Goal: Information Seeking & Learning: Find specific page/section

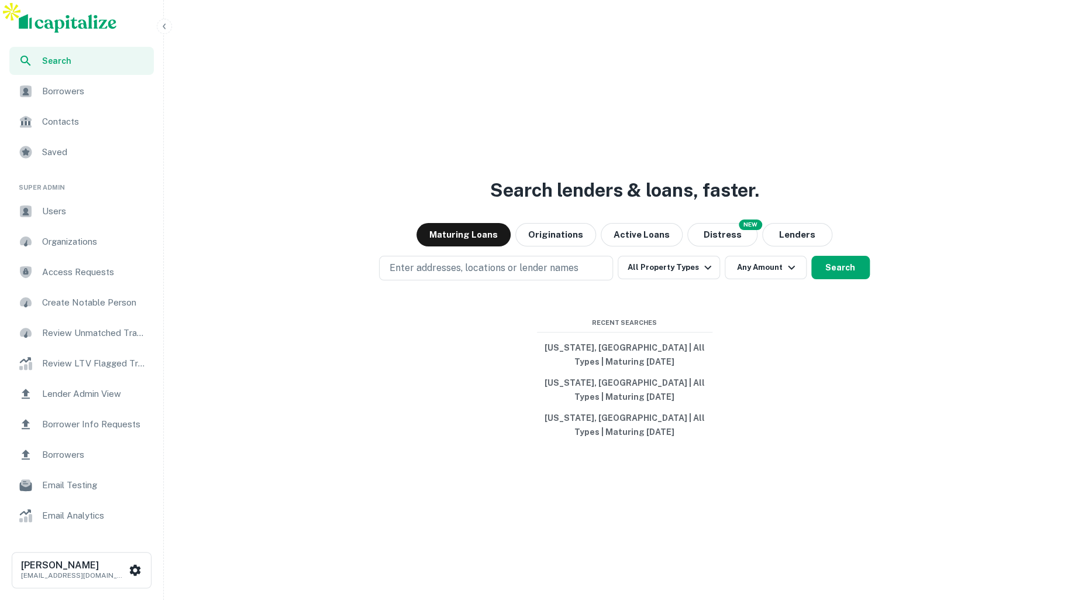
click at [61, 215] on span "Users" at bounding box center [94, 211] width 105 height 14
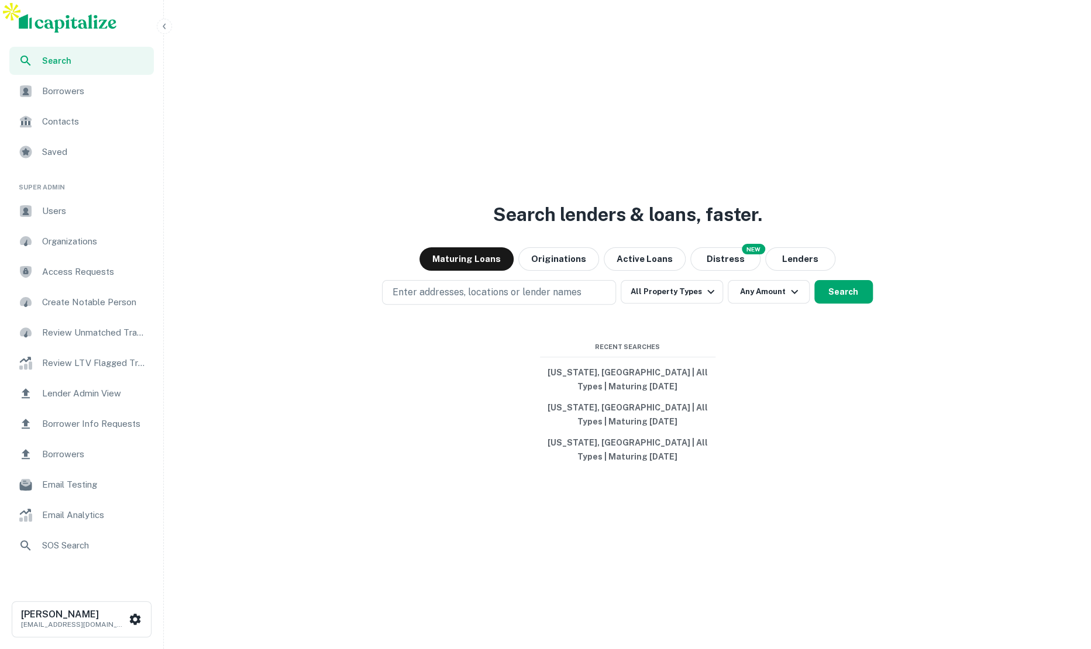
click at [89, 22] on img "scrollable content" at bounding box center [68, 23] width 98 height 19
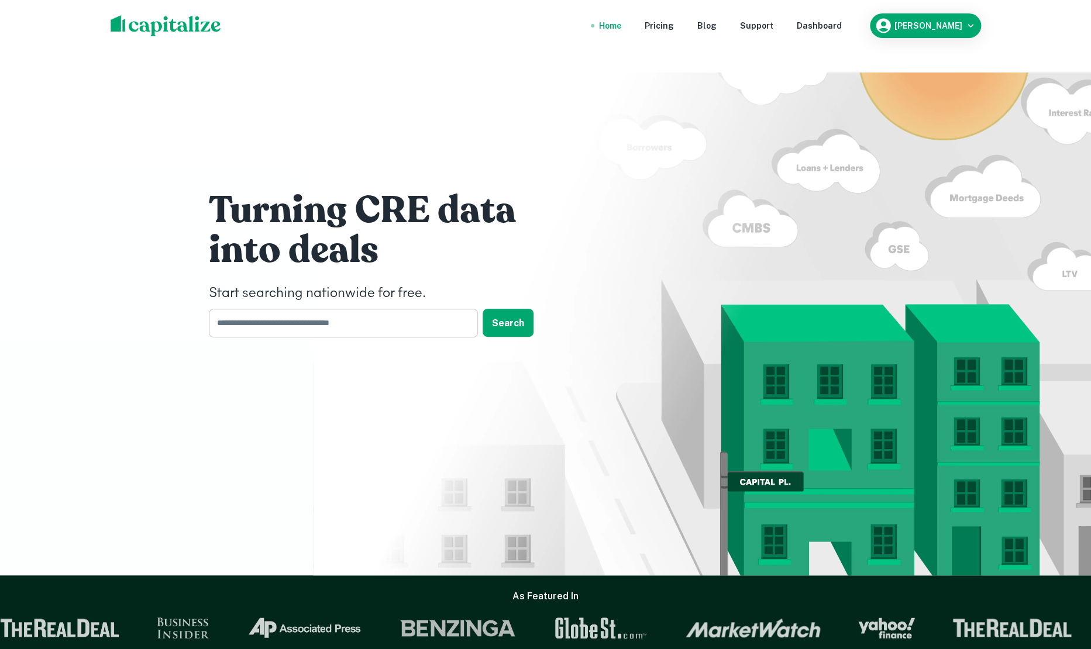
click at [353, 309] on input "text" at bounding box center [339, 323] width 261 height 29
type input "*"
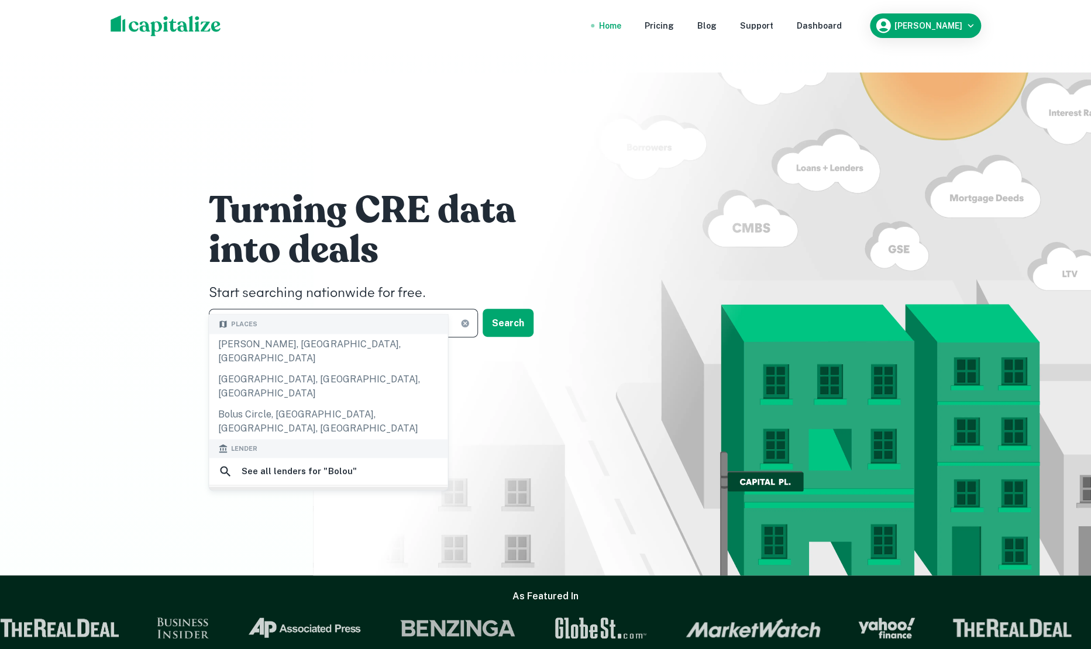
type input "*****"
click at [302, 491] on div "bolour" at bounding box center [328, 500] width 220 height 18
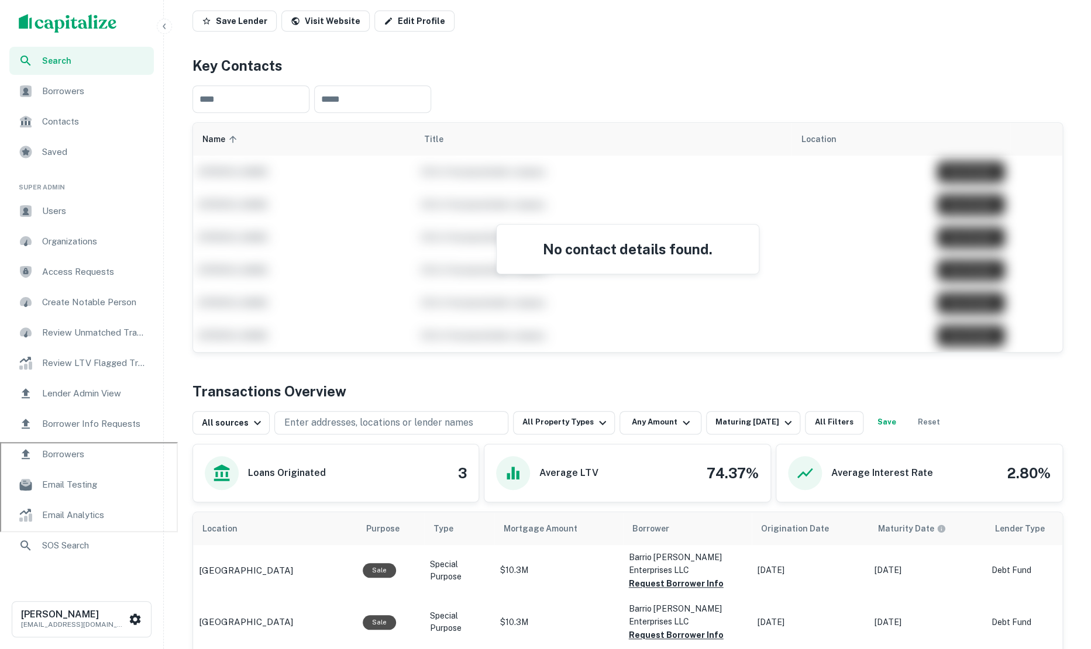
scroll to position [325, 0]
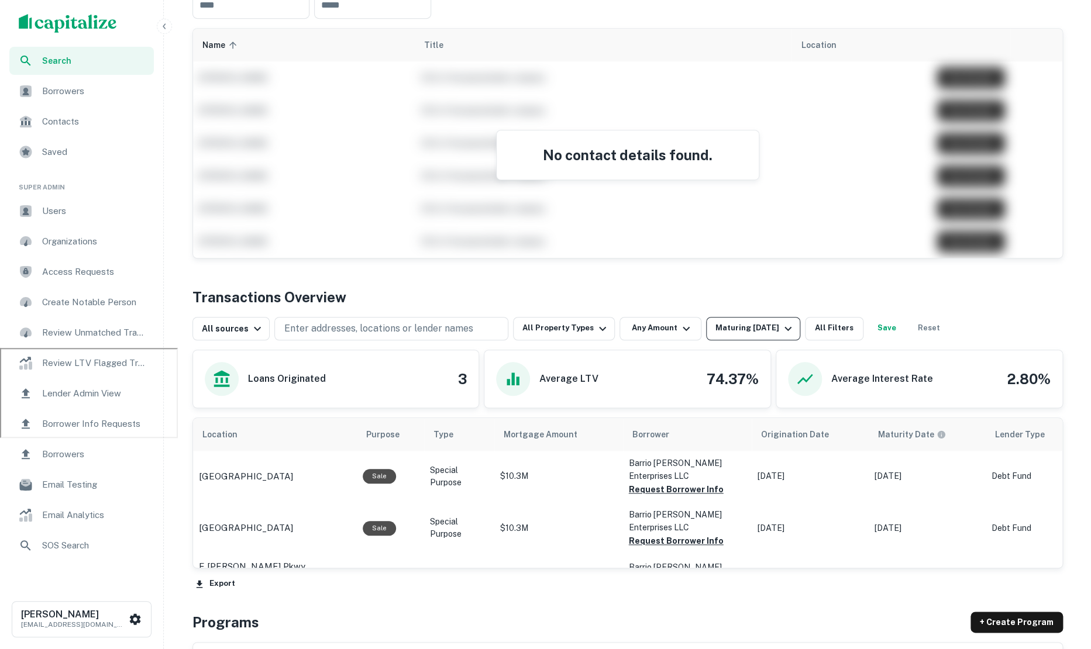
click at [755, 322] on div "Maturing [DATE]" at bounding box center [755, 329] width 80 height 14
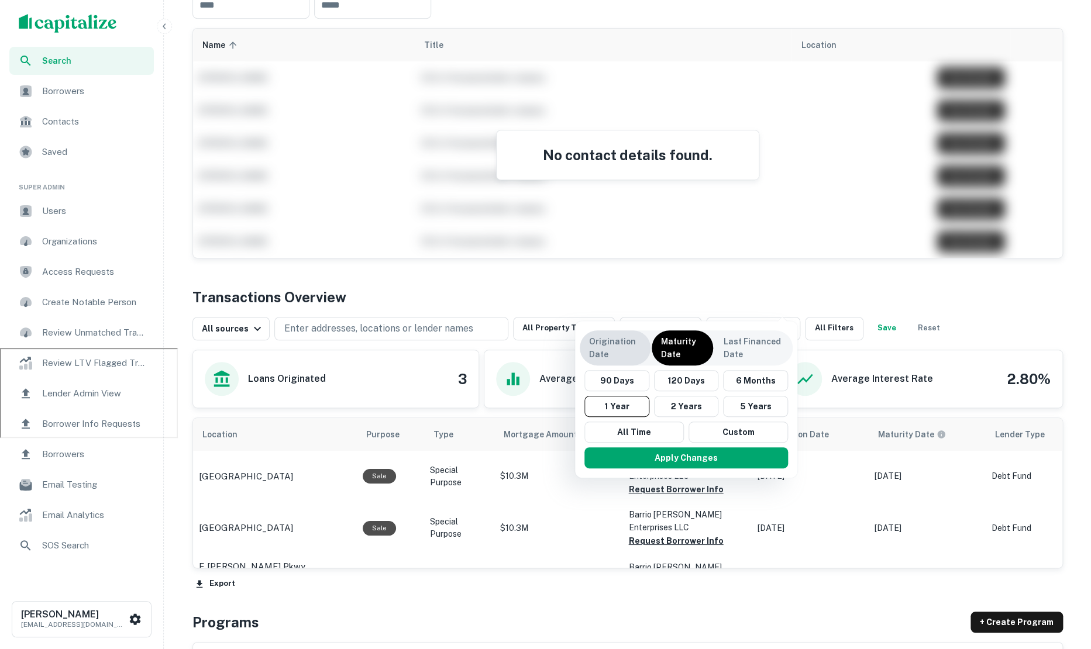
click at [613, 343] on p "Origination Date" at bounding box center [615, 348] width 52 height 26
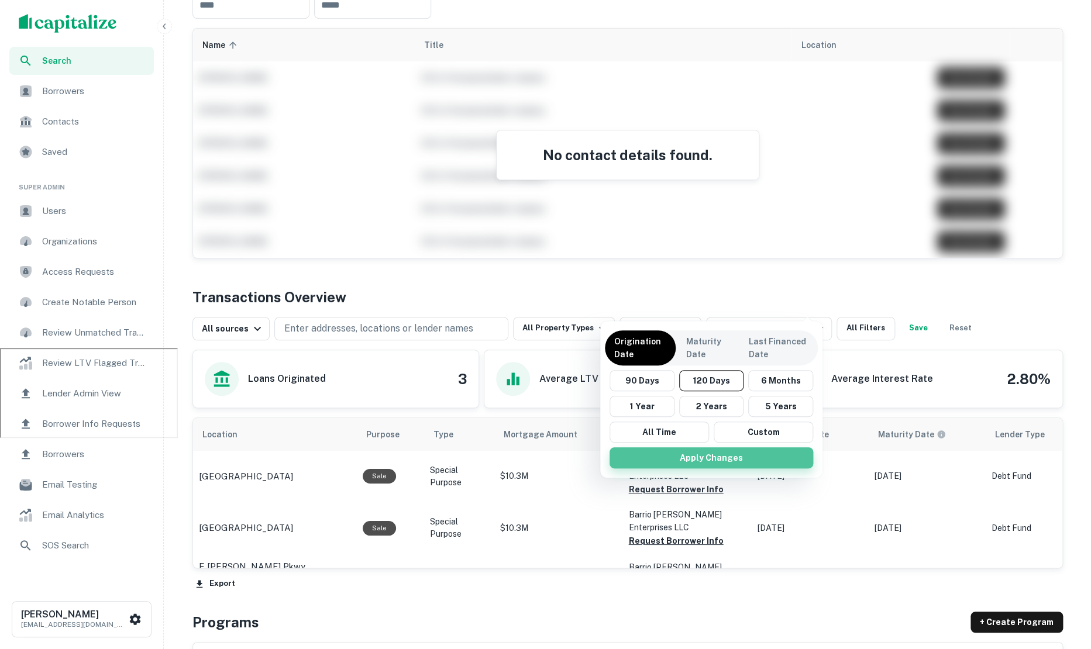
click at [708, 457] on button "Apply Changes" at bounding box center [712, 458] width 204 height 21
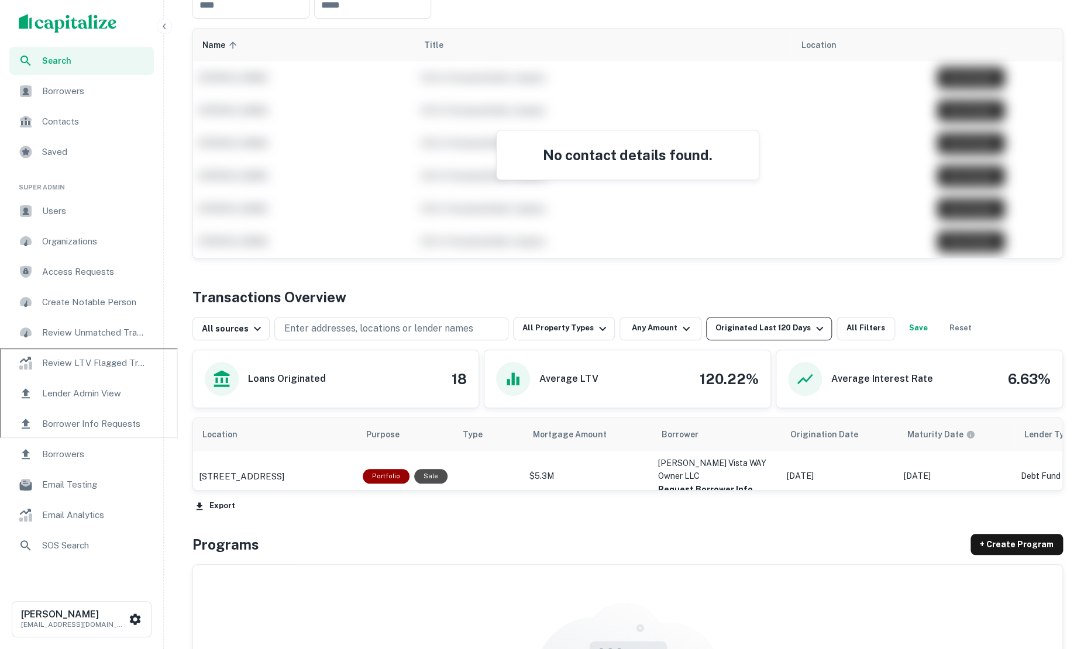
click at [816, 326] on icon "button" at bounding box center [819, 328] width 7 height 4
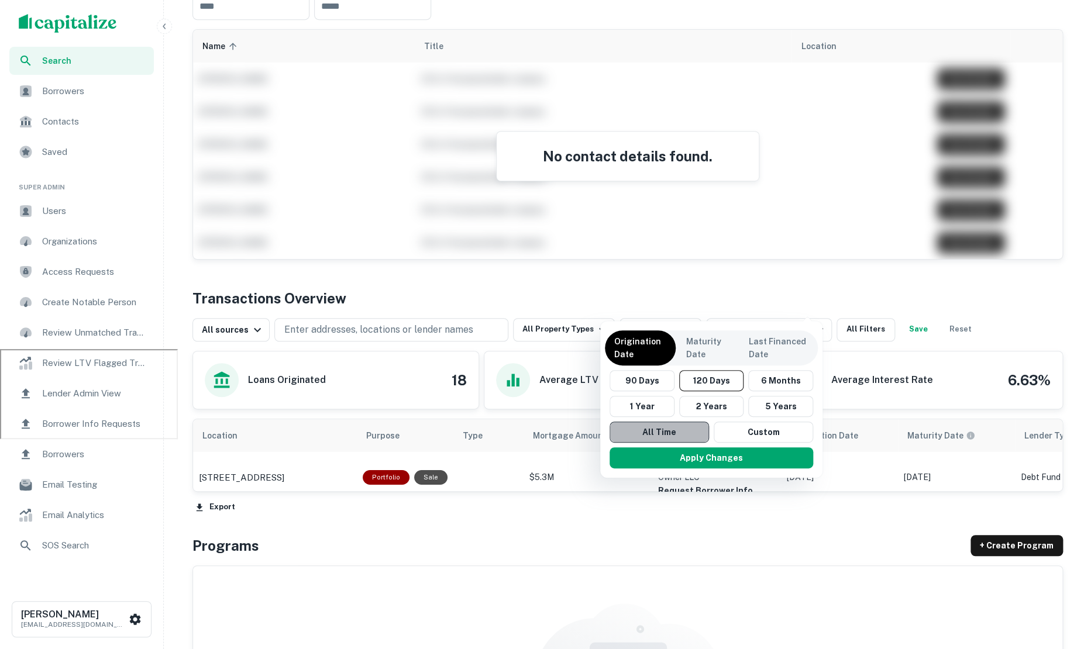
click at [635, 432] on button "All Time" at bounding box center [659, 432] width 99 height 21
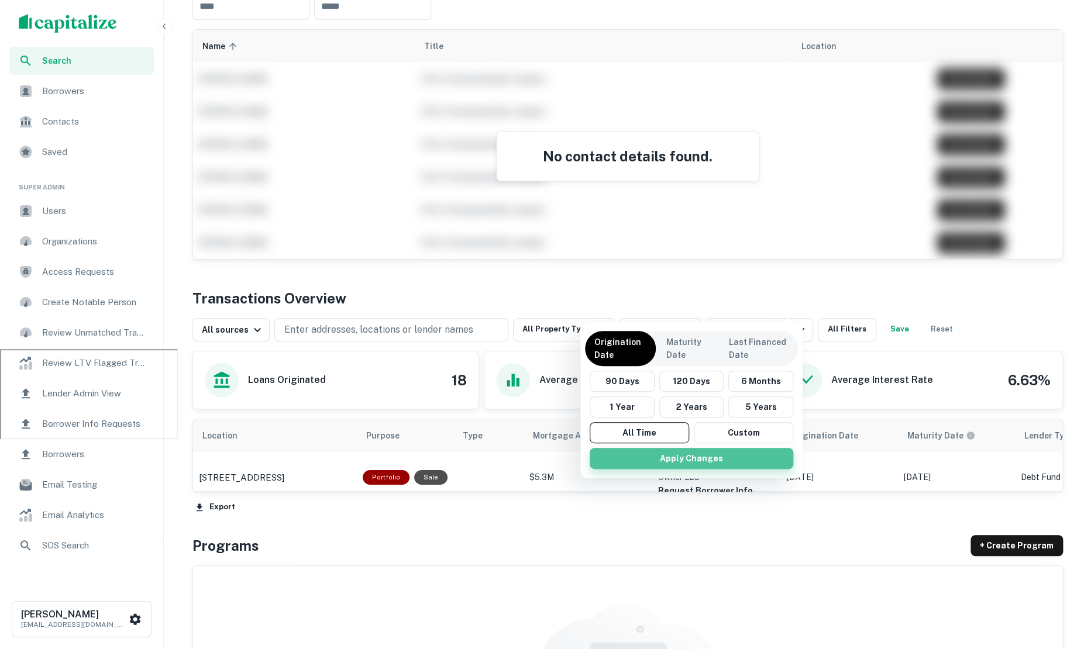
click at [705, 458] on button "Apply Changes" at bounding box center [692, 458] width 204 height 21
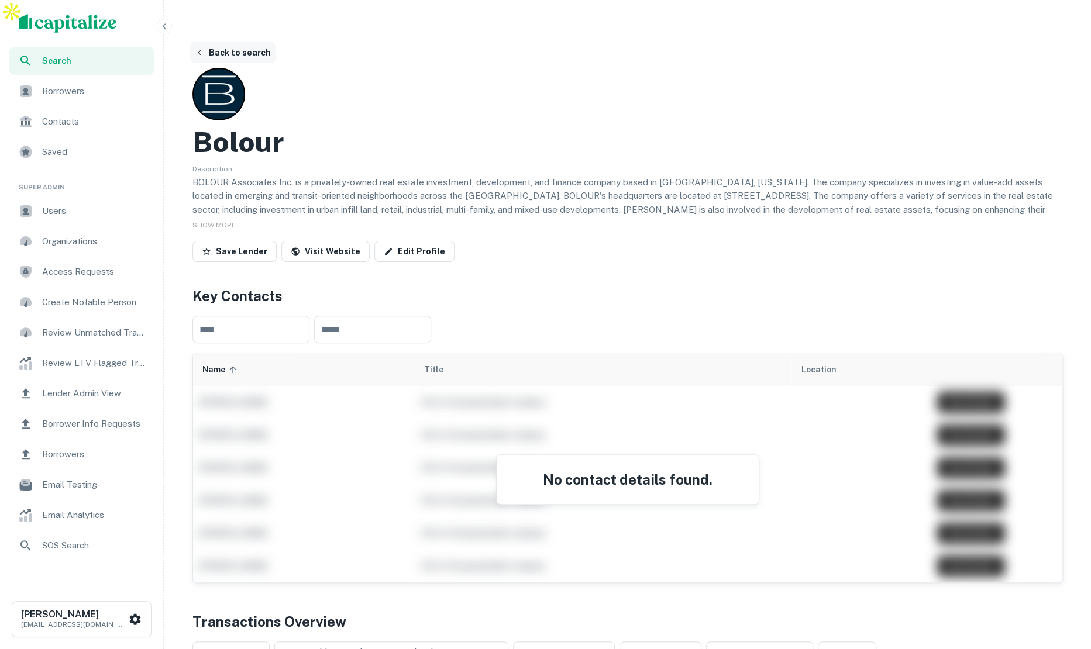
click at [238, 42] on button "Back to search" at bounding box center [232, 52] width 85 height 21
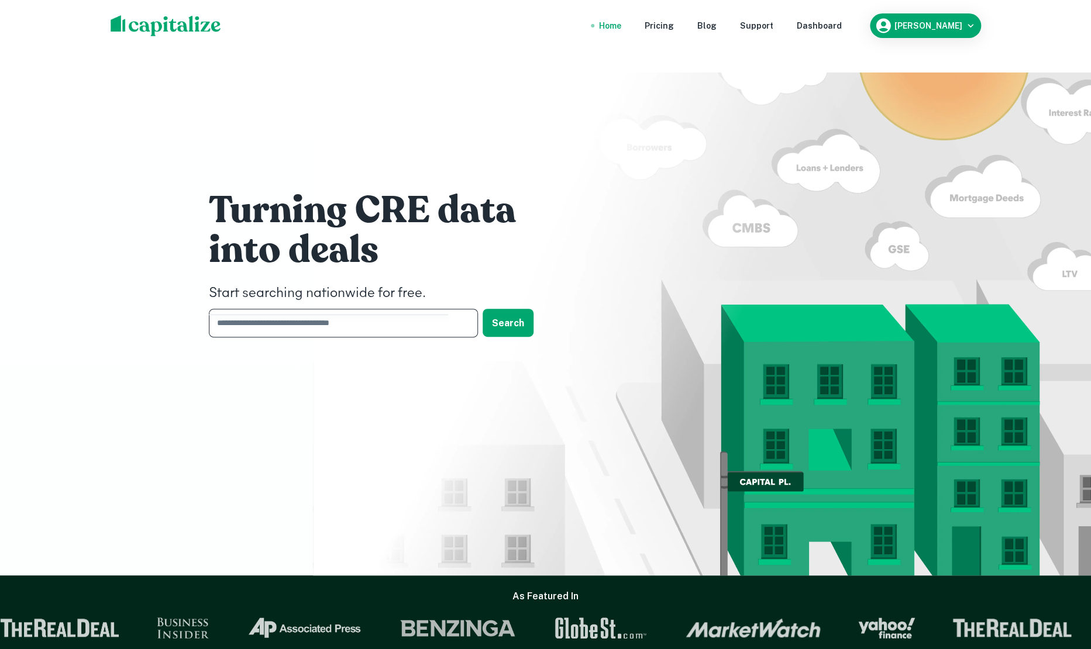
click at [369, 309] on input "text" at bounding box center [339, 323] width 261 height 29
type input "*"
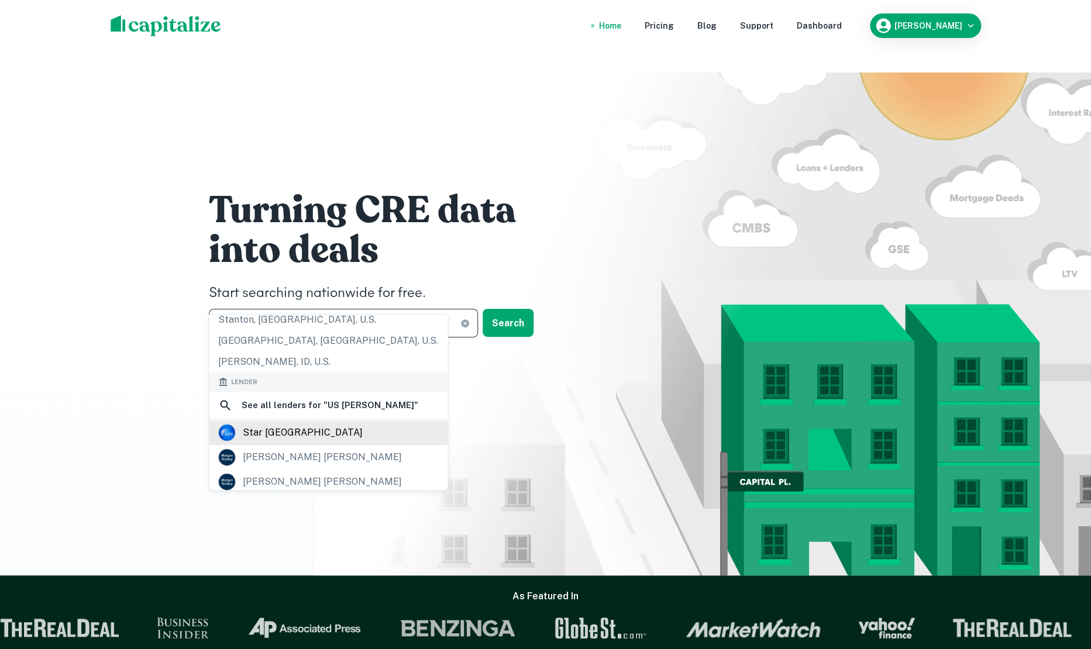
scroll to position [201, 0]
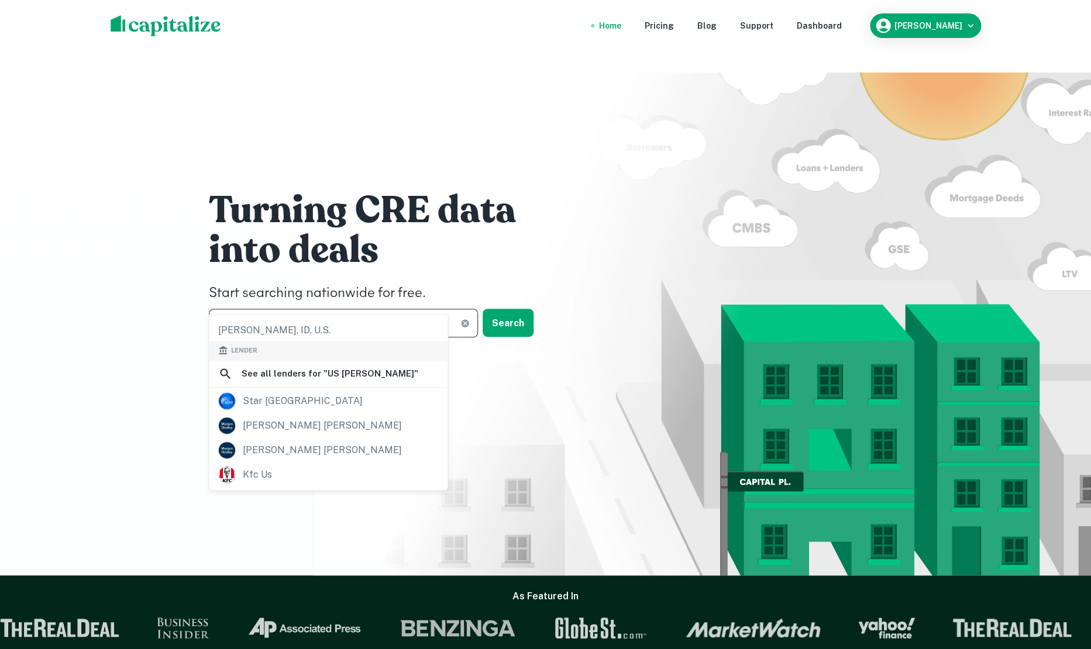
click at [223, 309] on input "*******" at bounding box center [335, 323] width 252 height 29
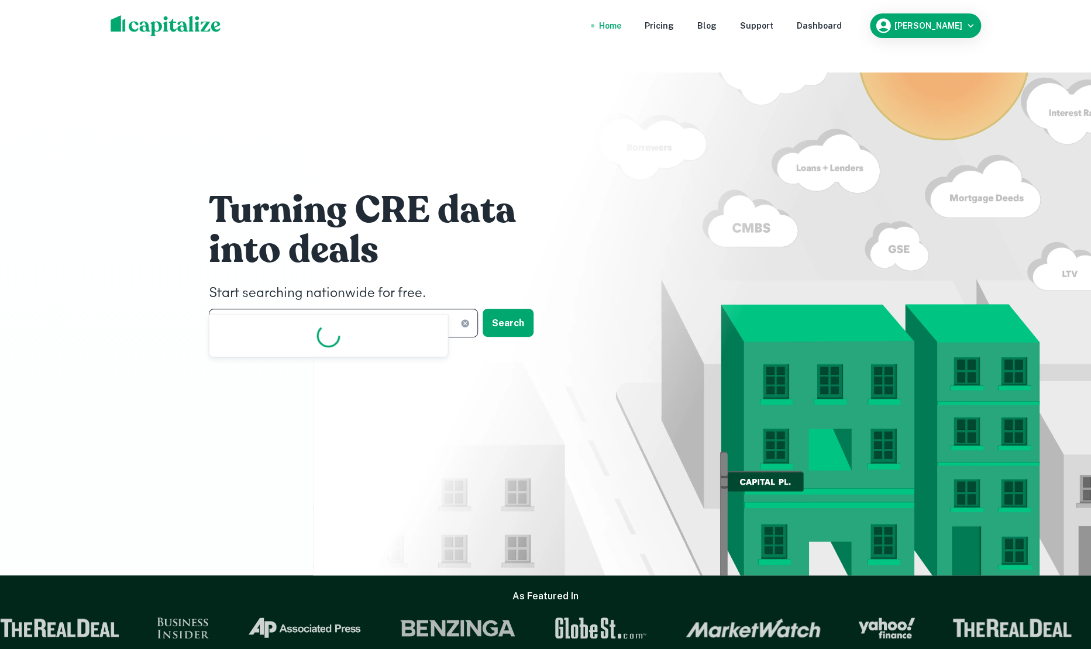
scroll to position [0, 0]
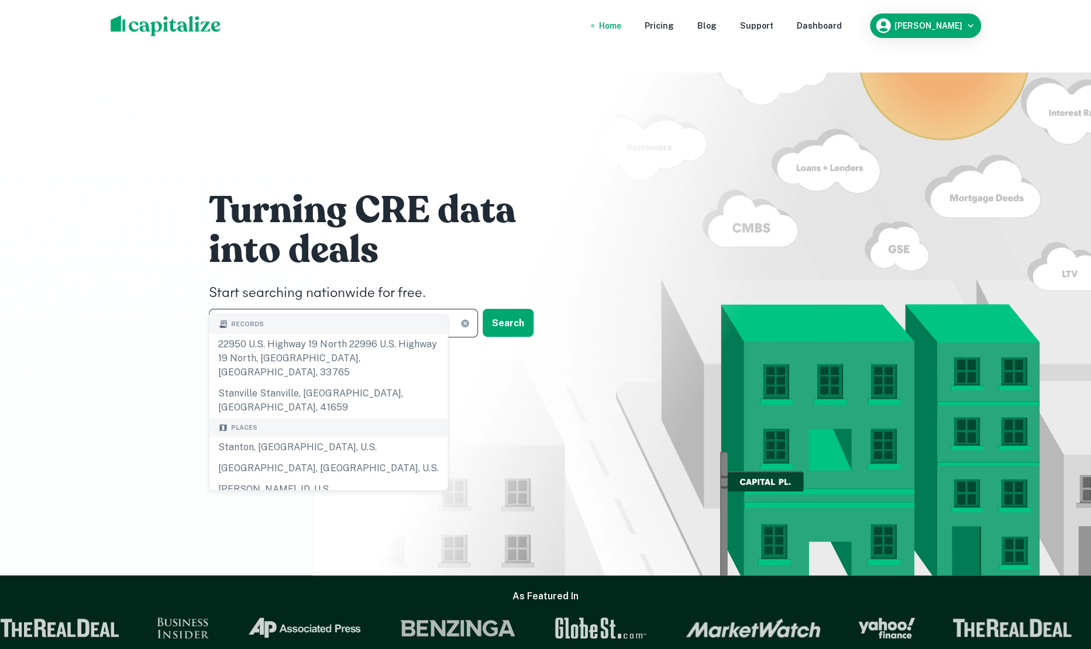
click at [228, 309] on input "********" at bounding box center [335, 323] width 252 height 29
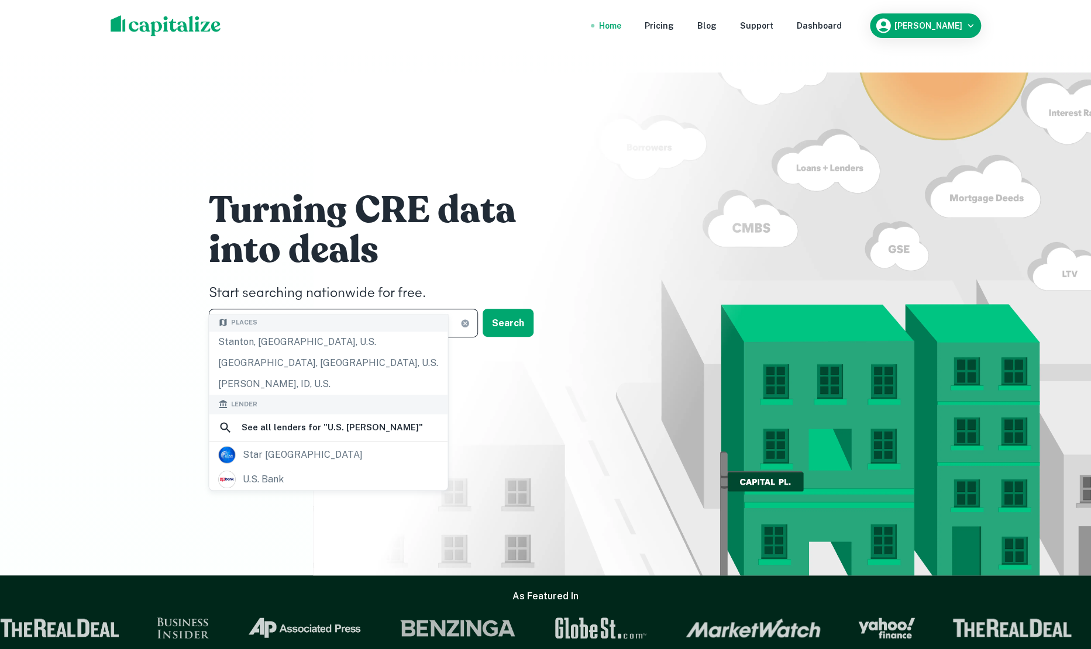
scroll to position [133, 0]
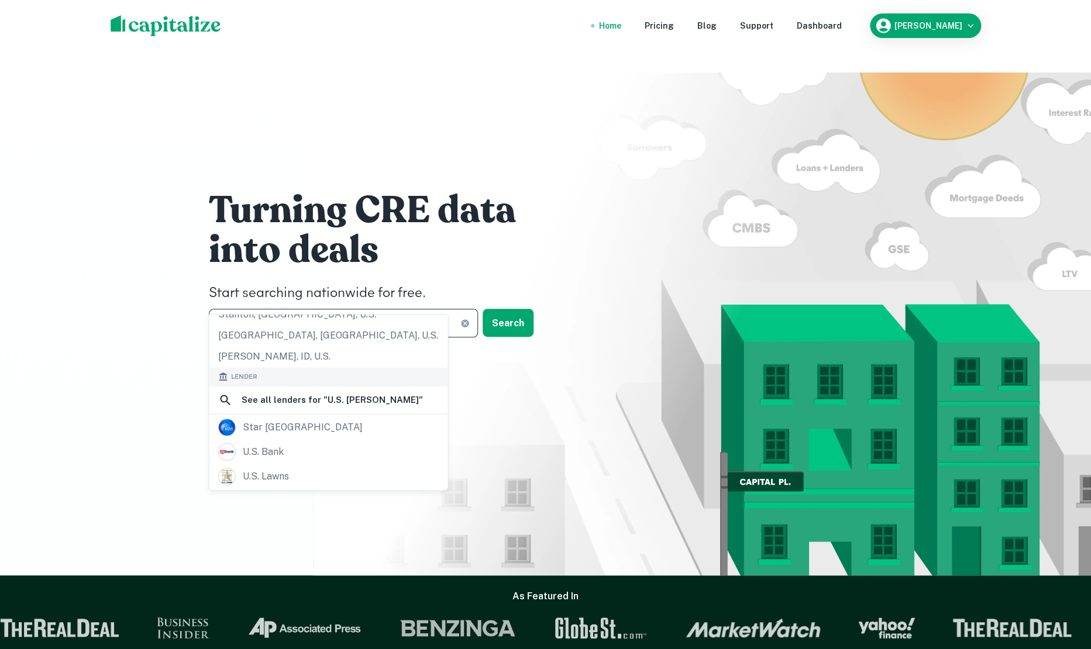
click at [274, 309] on input "*********" at bounding box center [335, 323] width 252 height 29
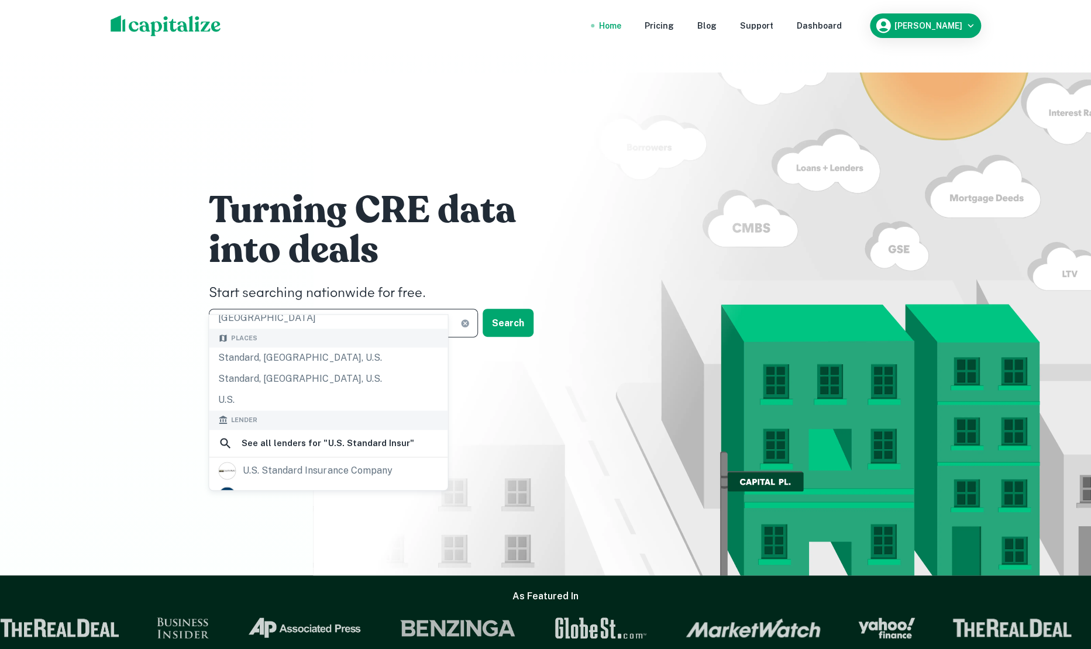
scroll to position [140, 0]
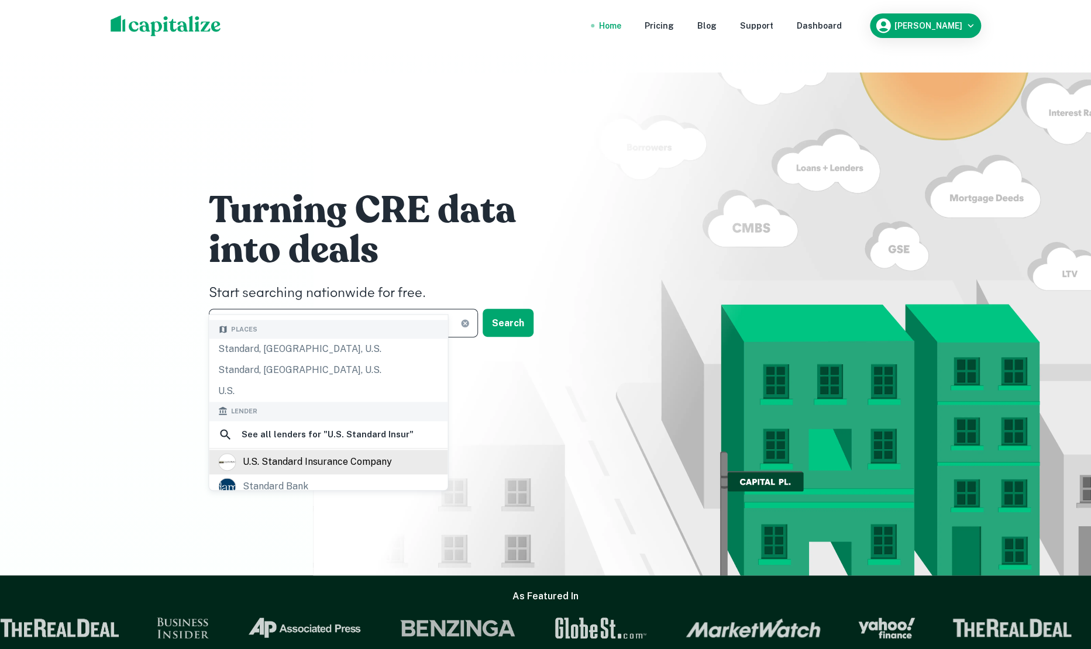
type input "**********"
click at [298, 453] on div "u.s. standard insurance company" at bounding box center [317, 462] width 149 height 18
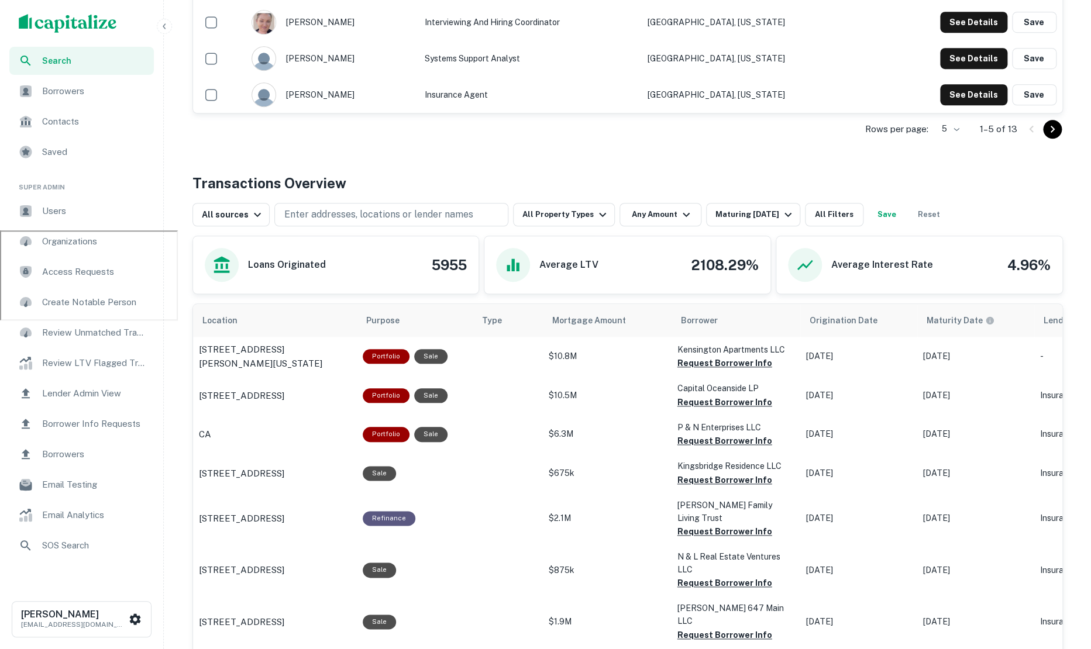
scroll to position [456, 0]
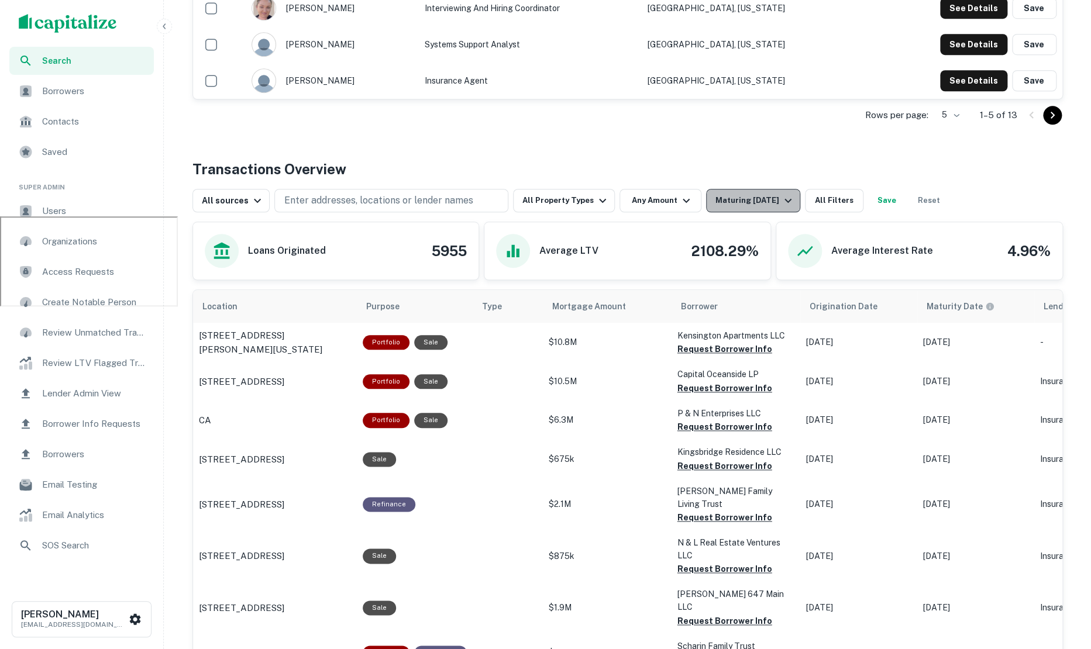
click at [785, 199] on icon "button" at bounding box center [788, 201] width 7 height 4
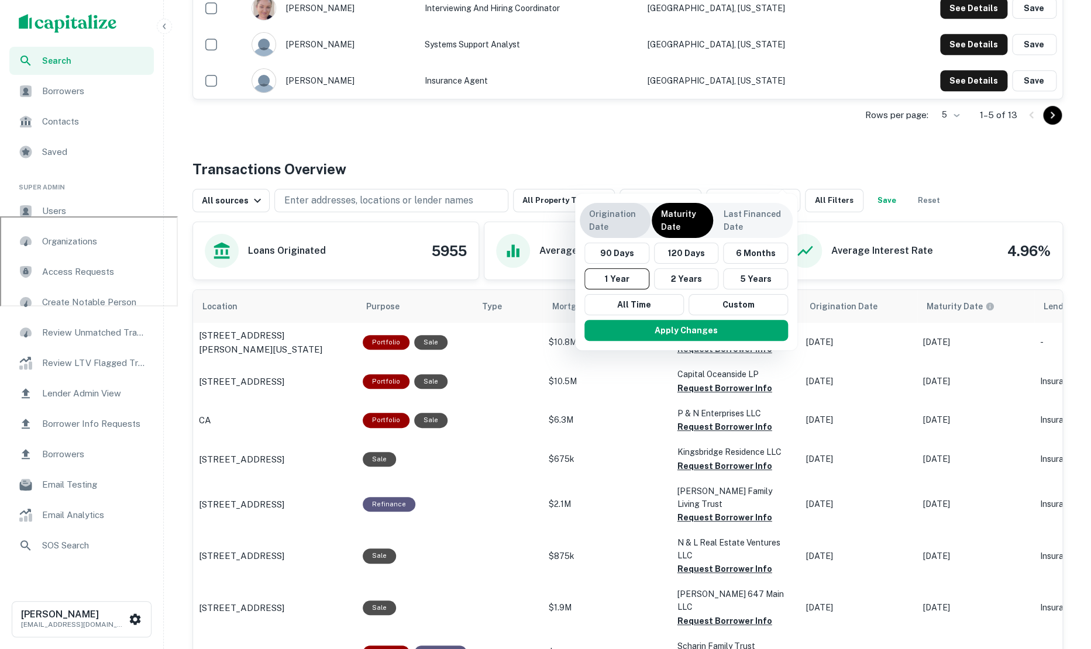
click at [621, 219] on p "Origination Date" at bounding box center [615, 221] width 52 height 26
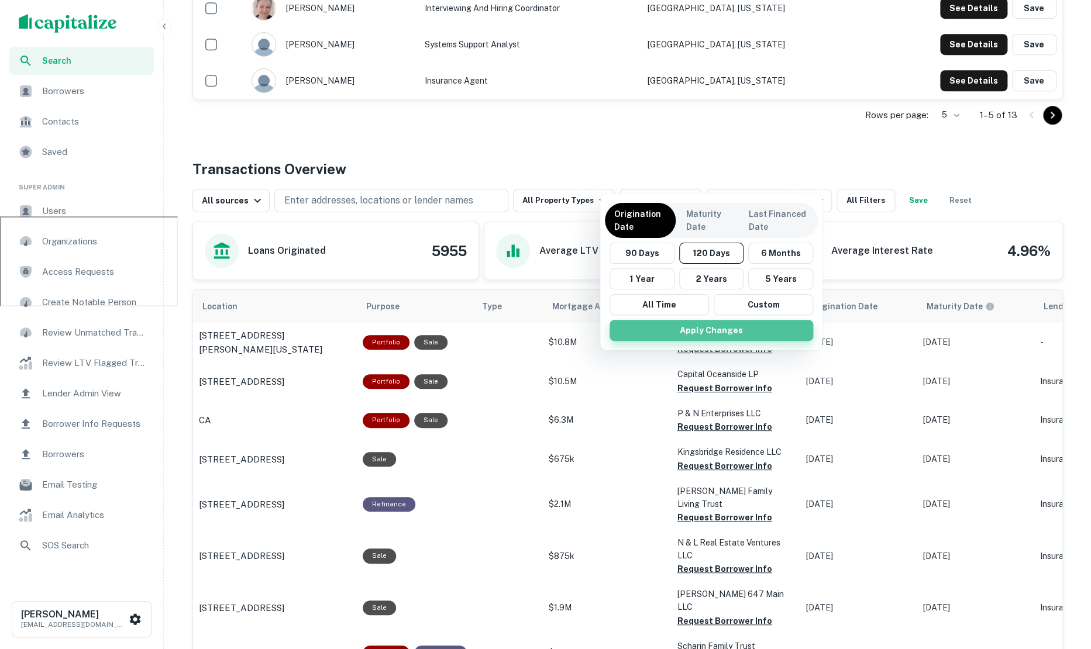
click at [699, 331] on button "Apply Changes" at bounding box center [712, 330] width 204 height 21
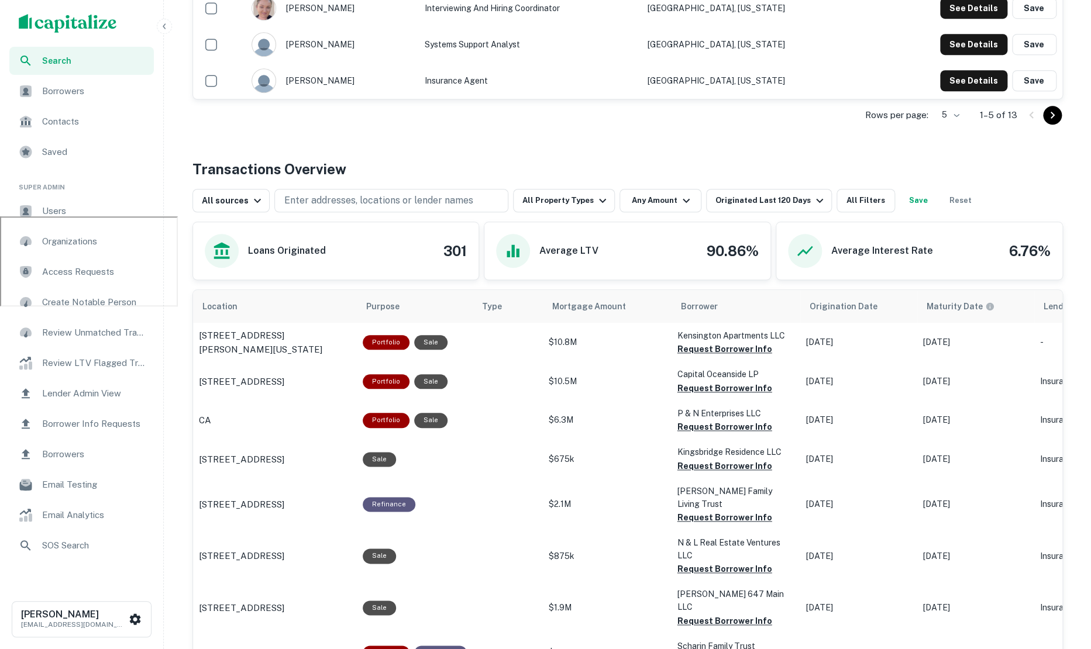
scroll to position [456, 0]
click at [813, 194] on icon "button" at bounding box center [820, 201] width 14 height 14
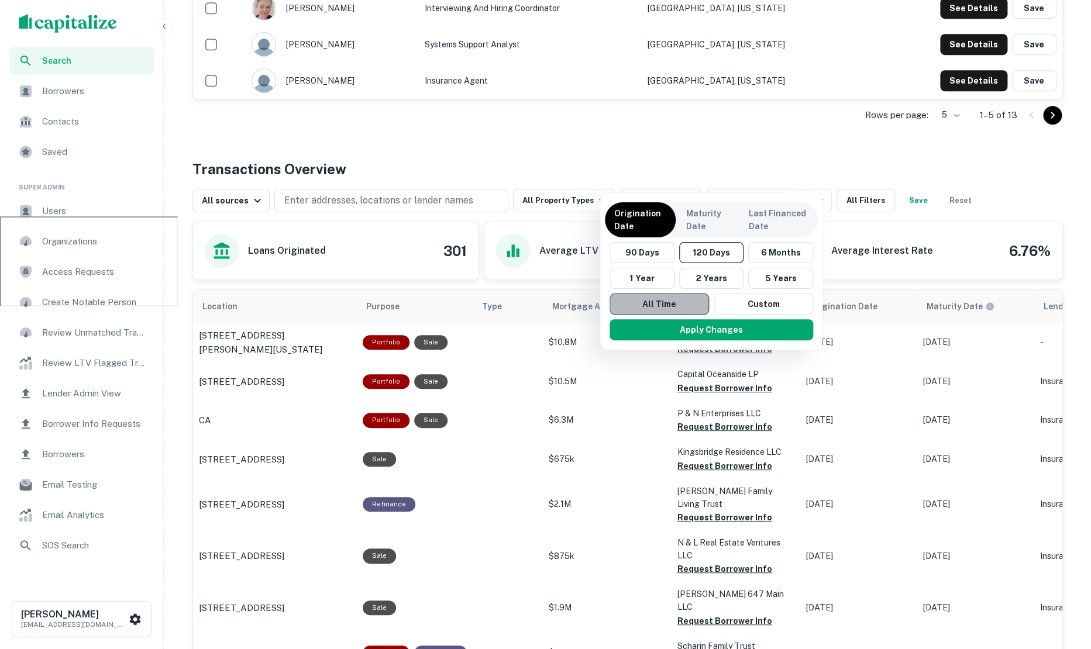
click at [680, 300] on button "All Time" at bounding box center [659, 304] width 99 height 21
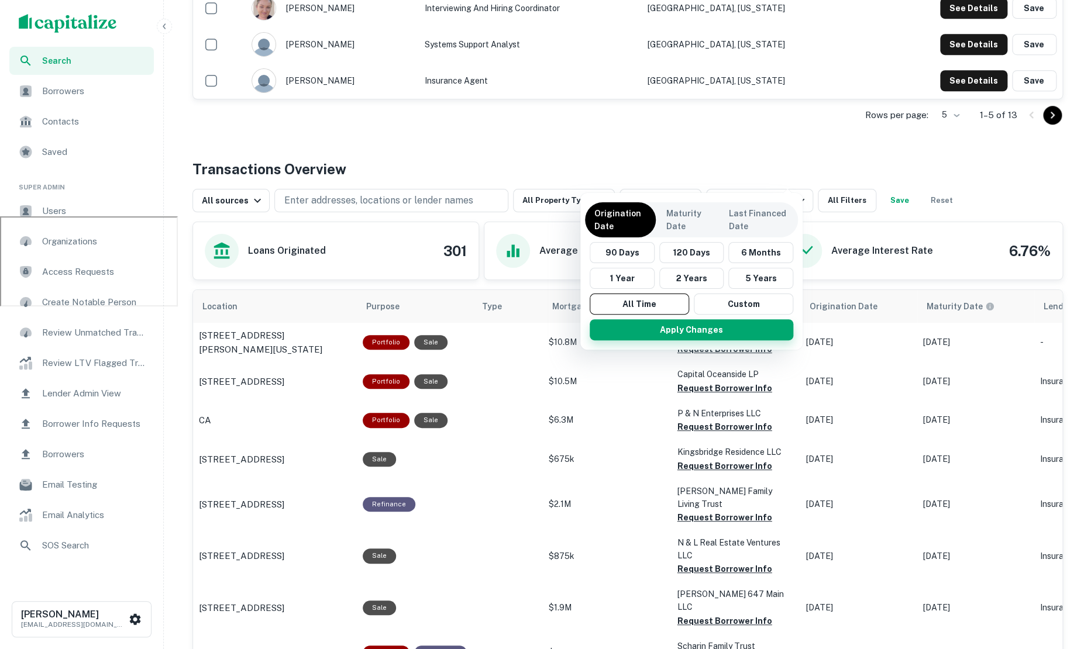
click at [718, 327] on button "Apply Changes" at bounding box center [692, 329] width 204 height 21
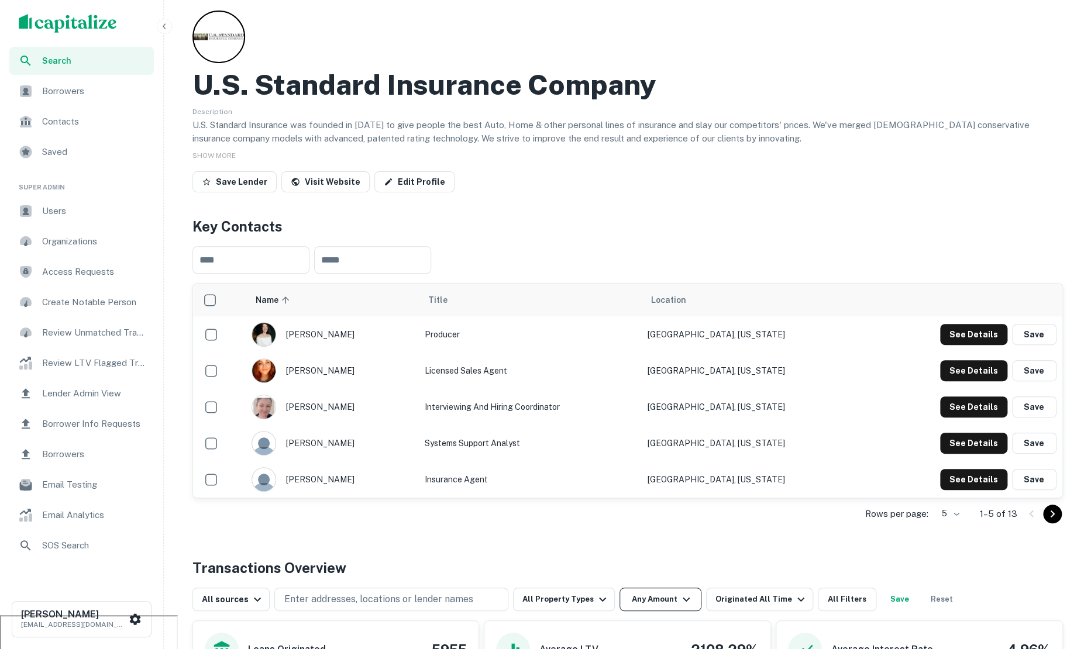
scroll to position [127, 0]
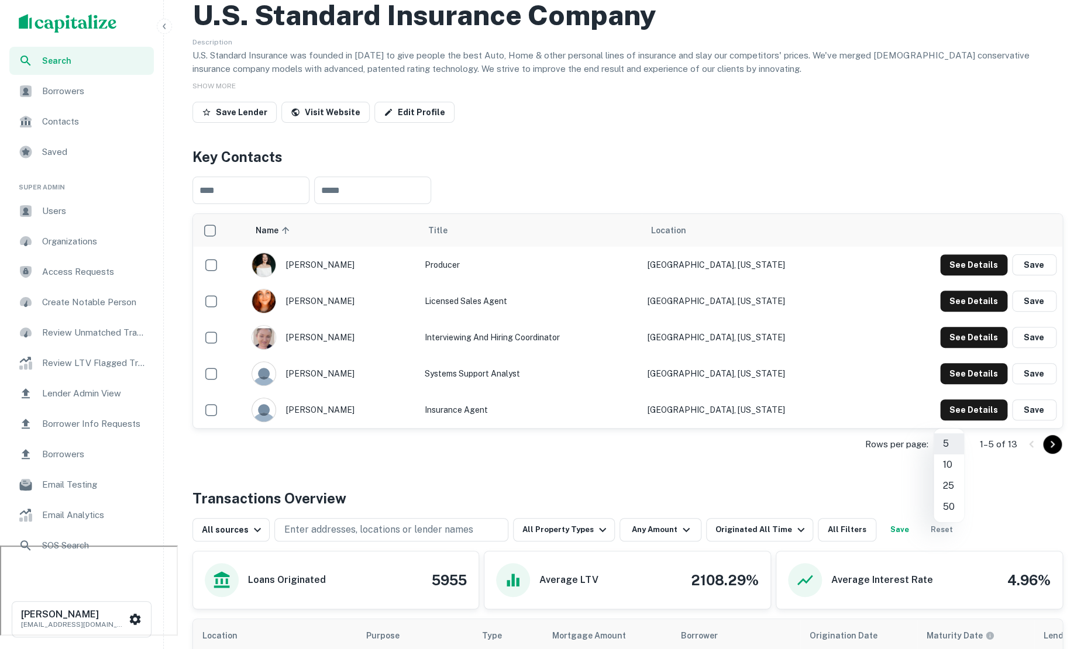
click at [958, 418] on body "Search Borrowers Contacts Saved Super Admin Users Organizations Access Requests…" at bounding box center [545, 197] width 1091 height 649
click at [951, 486] on li "25" at bounding box center [949, 486] width 30 height 21
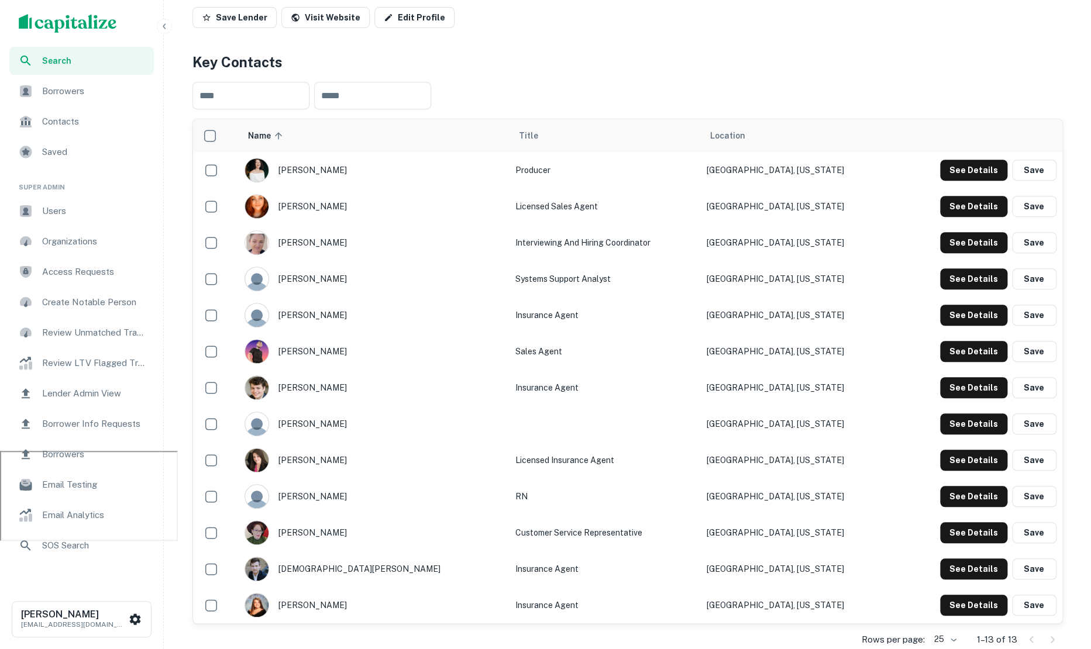
scroll to position [222, 0]
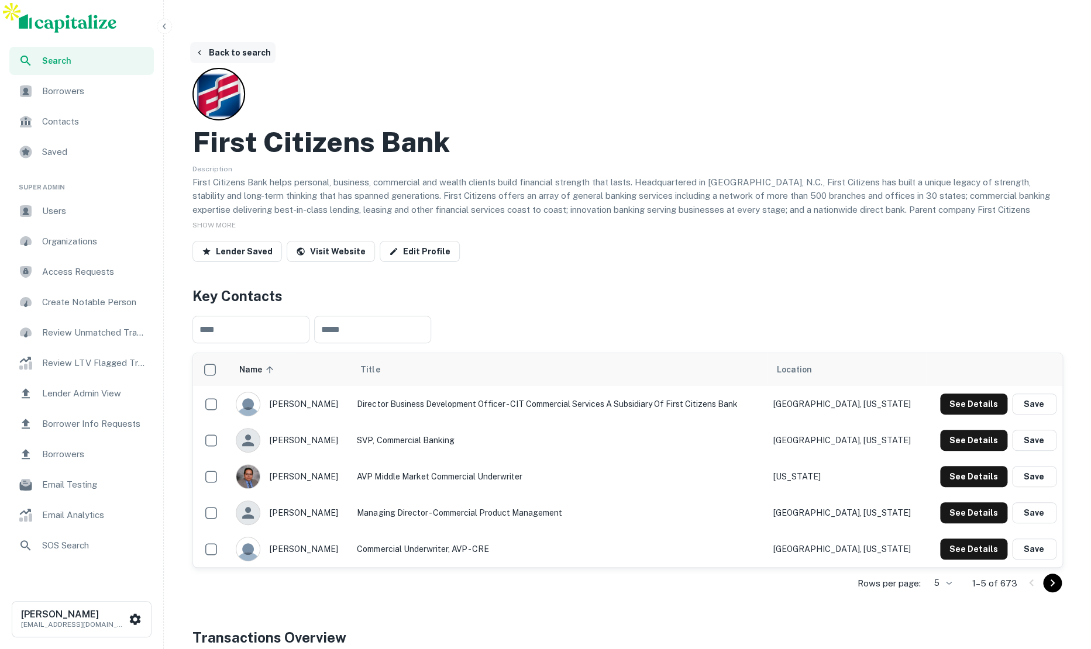
click at [250, 42] on button "Back to search" at bounding box center [232, 52] width 85 height 21
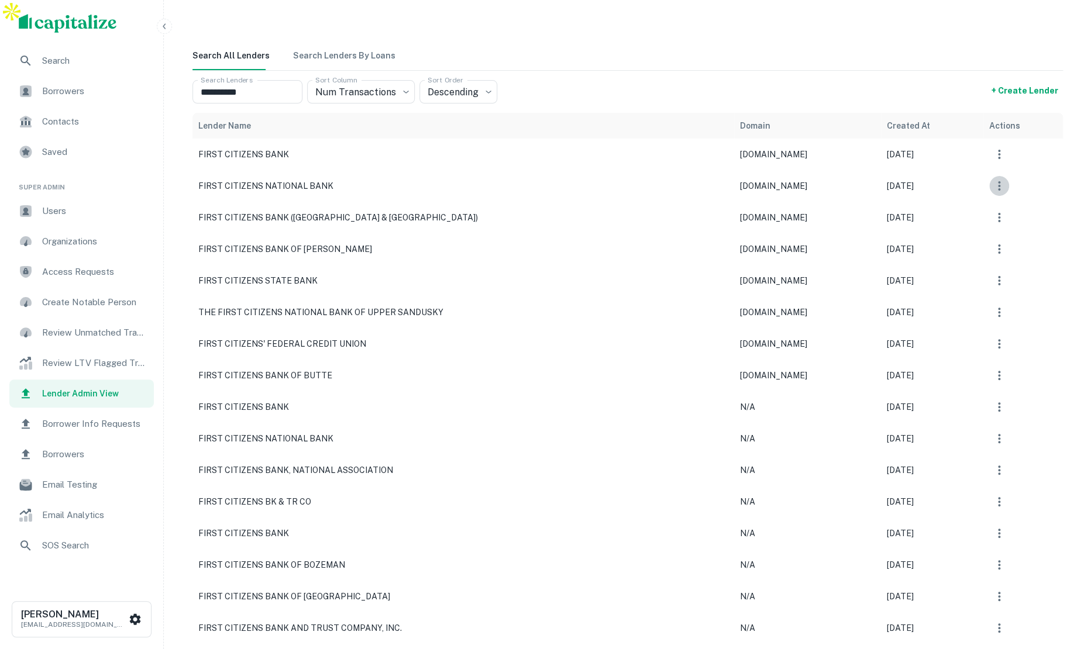
click at [1000, 181] on icon "button" at bounding box center [999, 185] width 2 height 9
click at [952, 266] on li "View" at bounding box center [963, 272] width 95 height 21
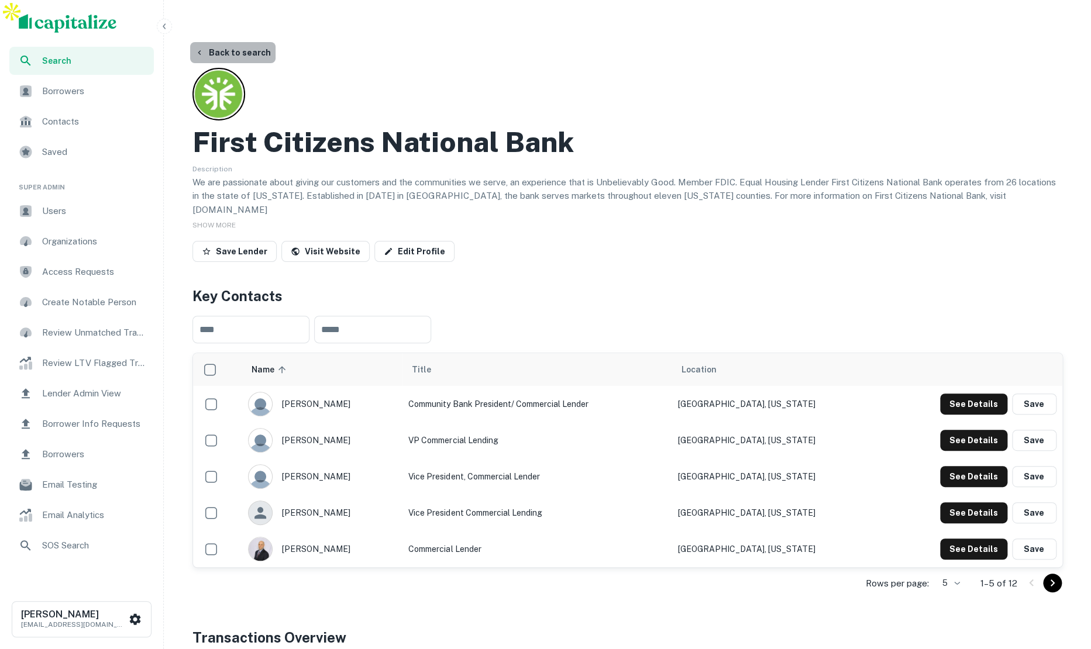
click at [240, 42] on button "Back to search" at bounding box center [232, 52] width 85 height 21
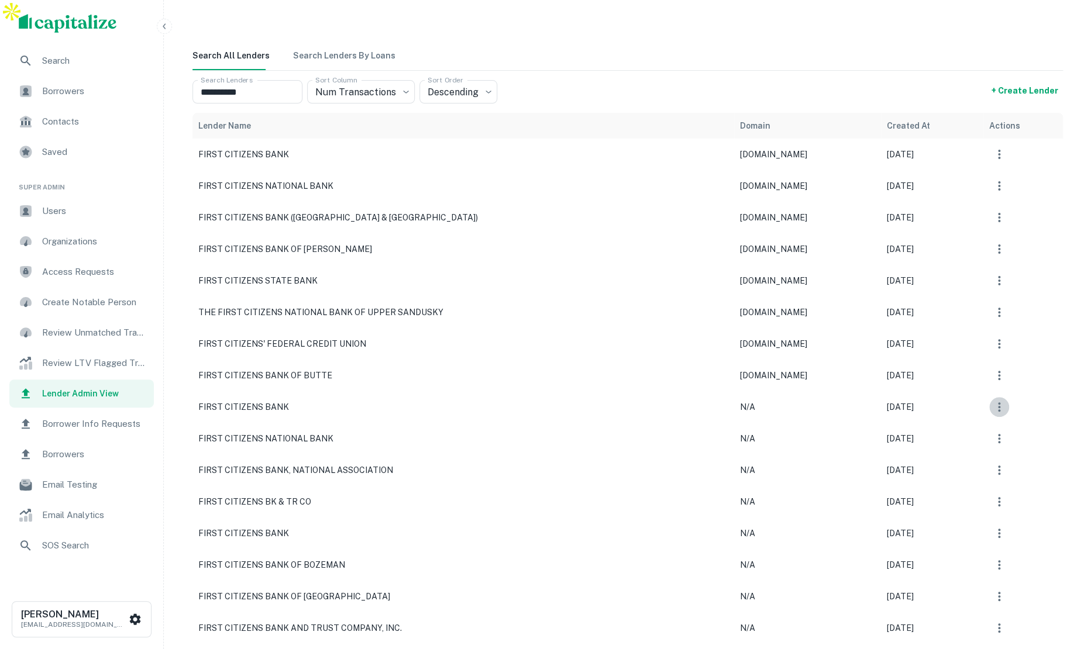
click at [1002, 400] on icon "button" at bounding box center [999, 407] width 14 height 14
click at [957, 491] on li "View" at bounding box center [963, 493] width 95 height 21
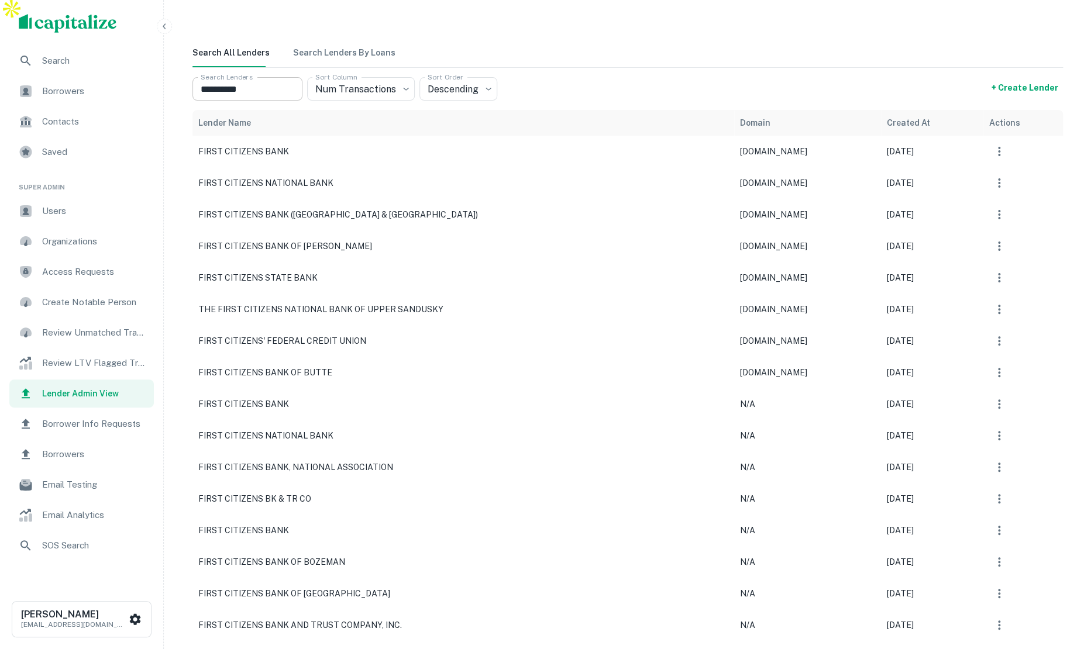
click at [265, 77] on input "**********" at bounding box center [247, 88] width 110 height 23
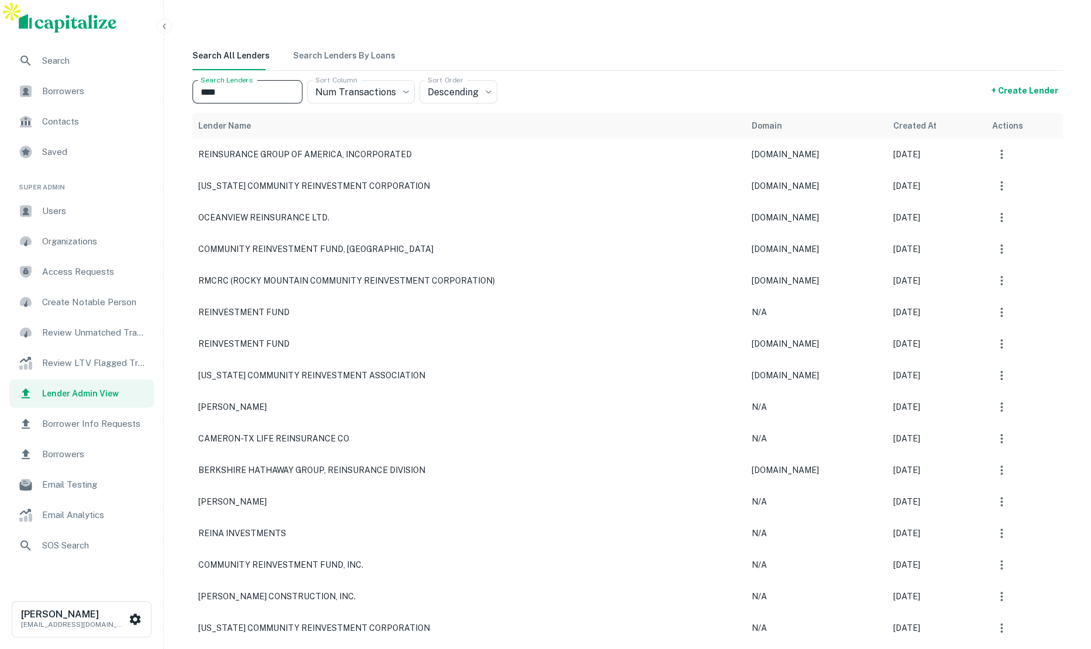
type input "****"
click at [1009, 147] on icon "button" at bounding box center [1002, 154] width 14 height 14
click at [961, 234] on li "View" at bounding box center [978, 240] width 95 height 21
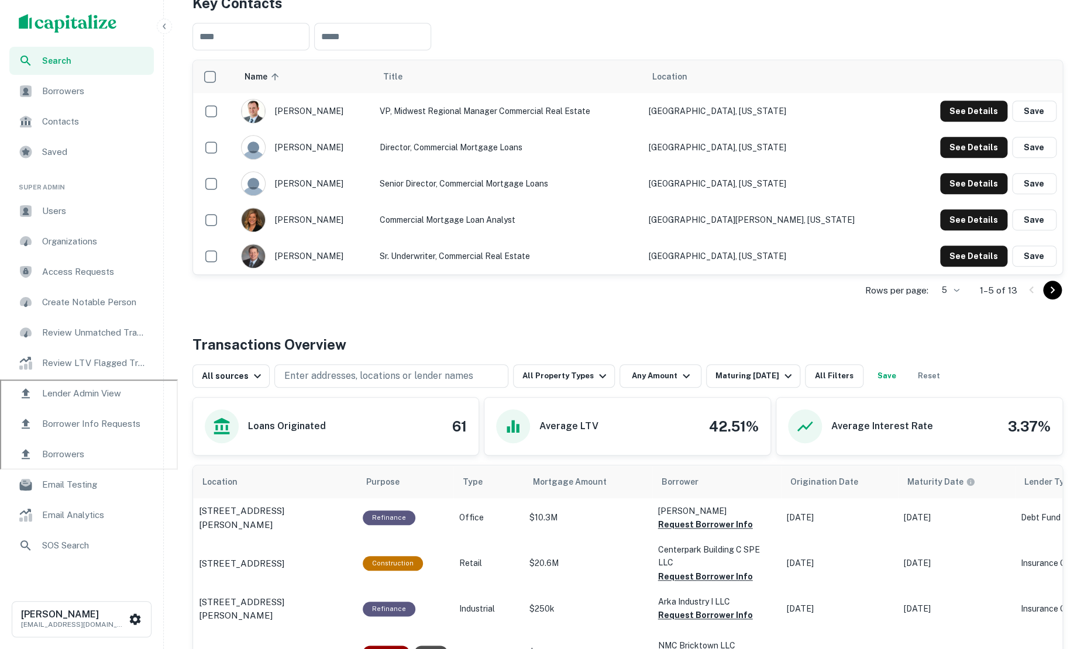
scroll to position [360, 0]
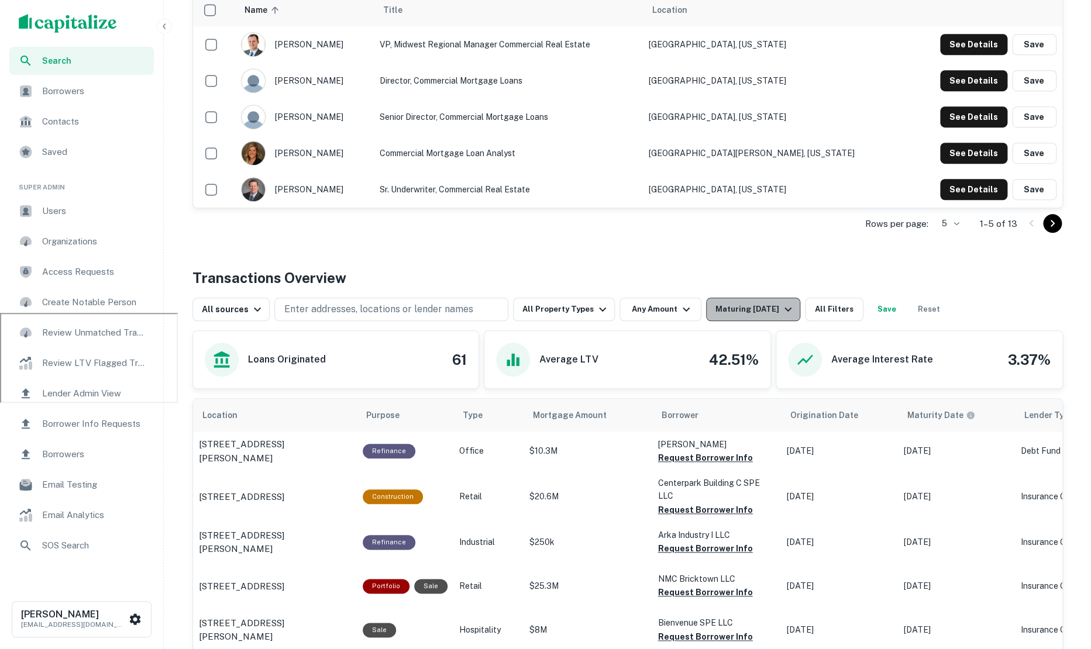
click at [727, 302] on div "Maturing [DATE]" at bounding box center [755, 309] width 80 height 14
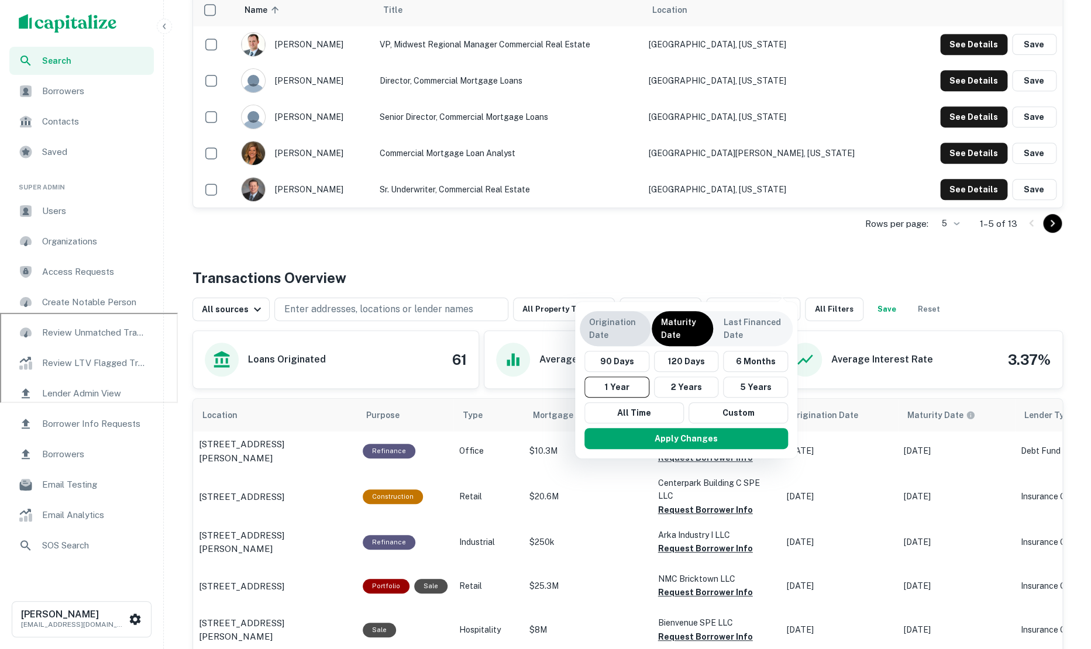
click at [629, 325] on p "Origination Date" at bounding box center [615, 329] width 52 height 26
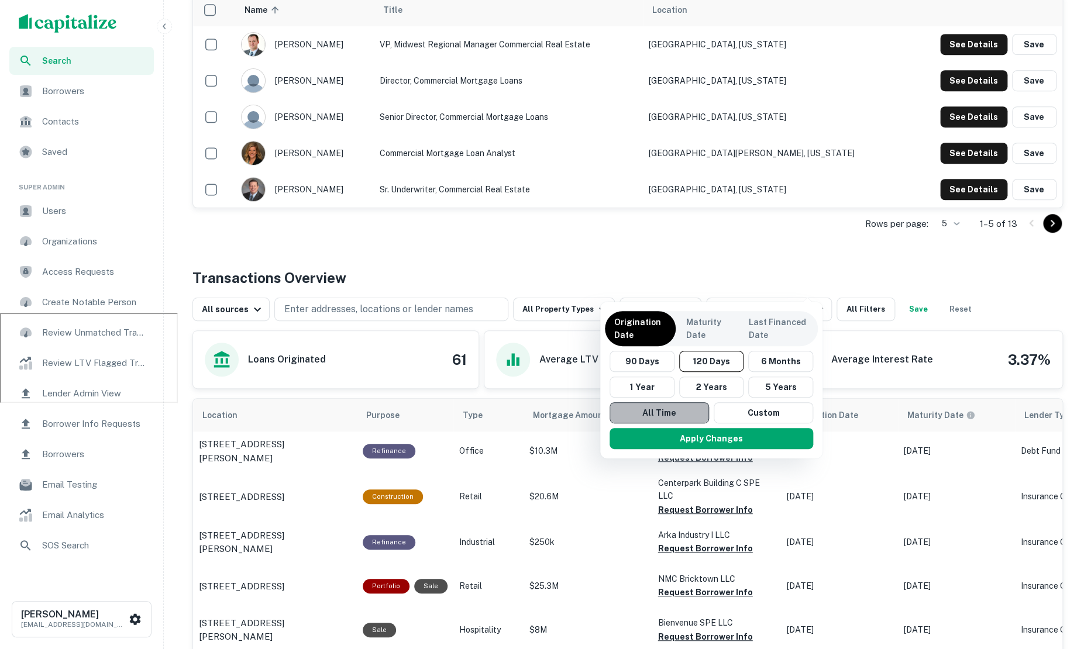
click at [666, 408] on button "All Time" at bounding box center [659, 413] width 99 height 21
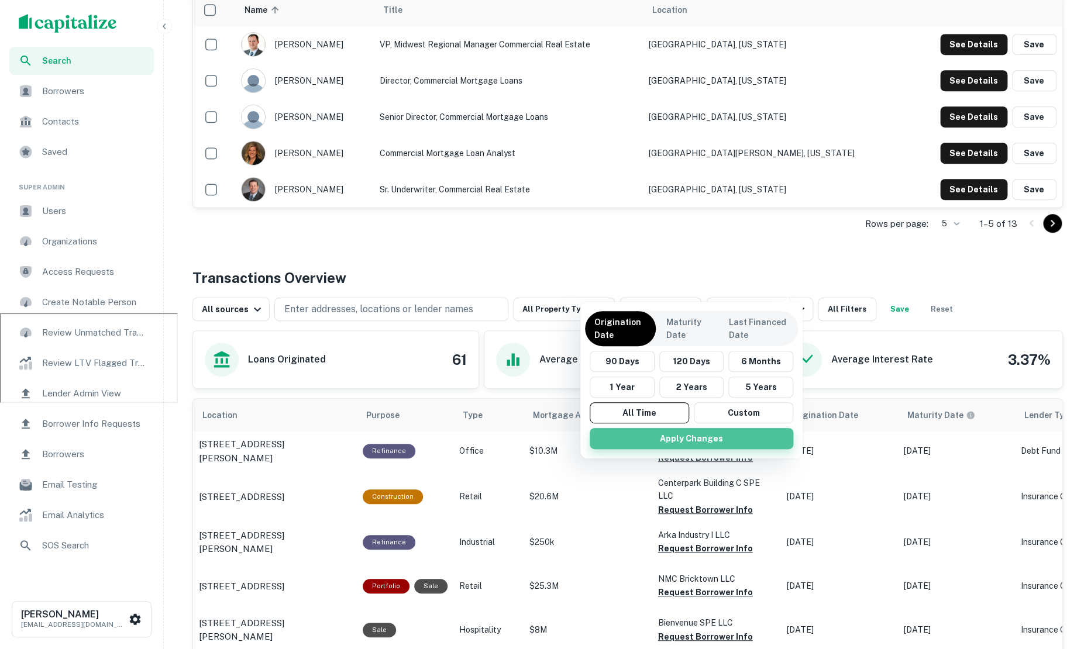
click at [712, 439] on button "Apply Changes" at bounding box center [692, 438] width 204 height 21
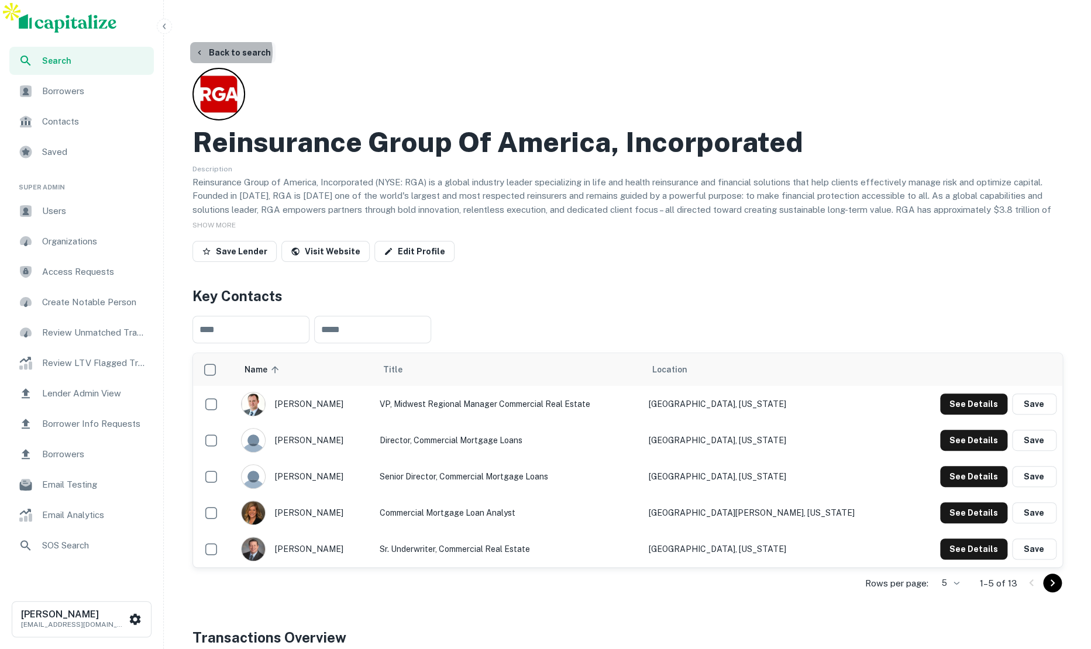
click at [222, 42] on button "Back to search" at bounding box center [232, 52] width 85 height 21
click at [213, 42] on button "Back to search" at bounding box center [232, 52] width 85 height 21
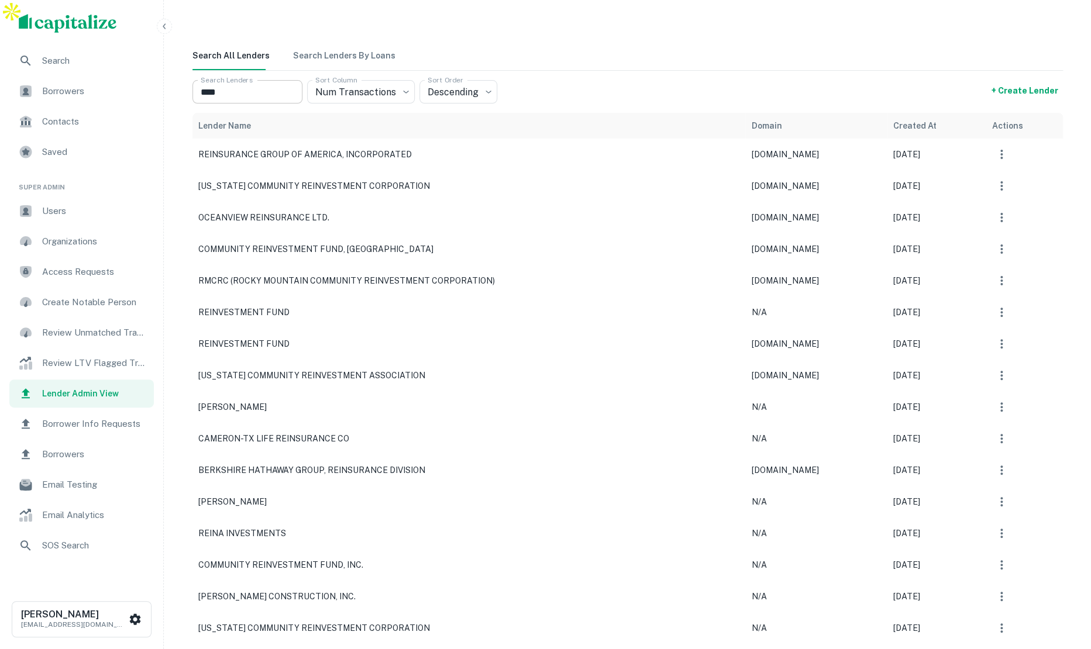
click at [233, 80] on input "****" at bounding box center [247, 91] width 110 height 23
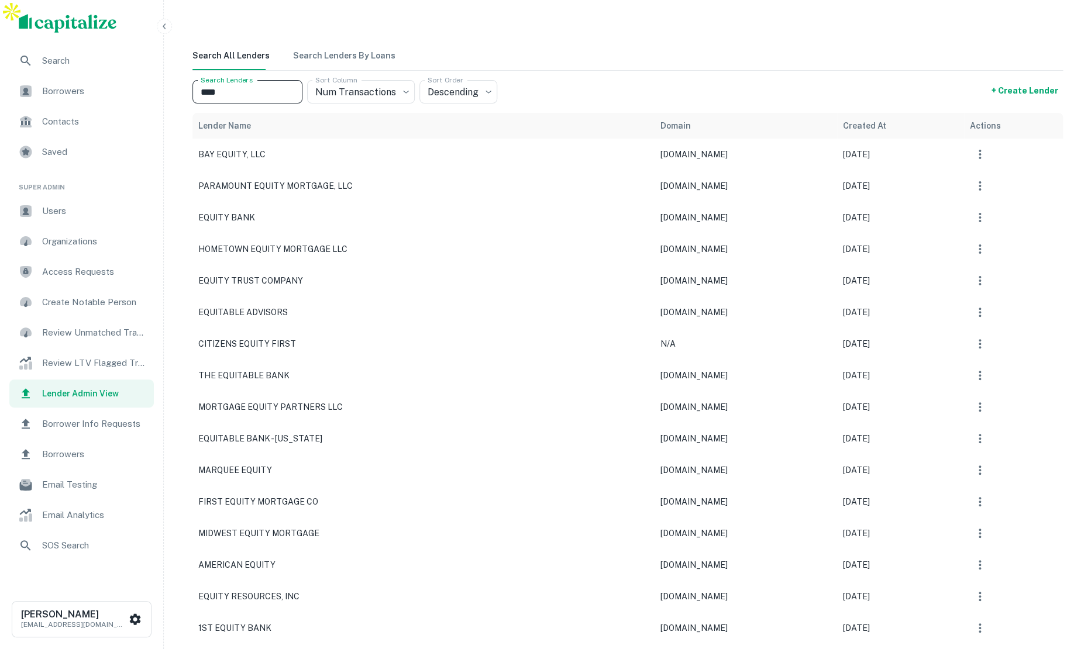
type input "****"
click at [981, 276] on icon "button" at bounding box center [980, 280] width 2 height 9
click at [946, 364] on li "View" at bounding box center [956, 366] width 95 height 21
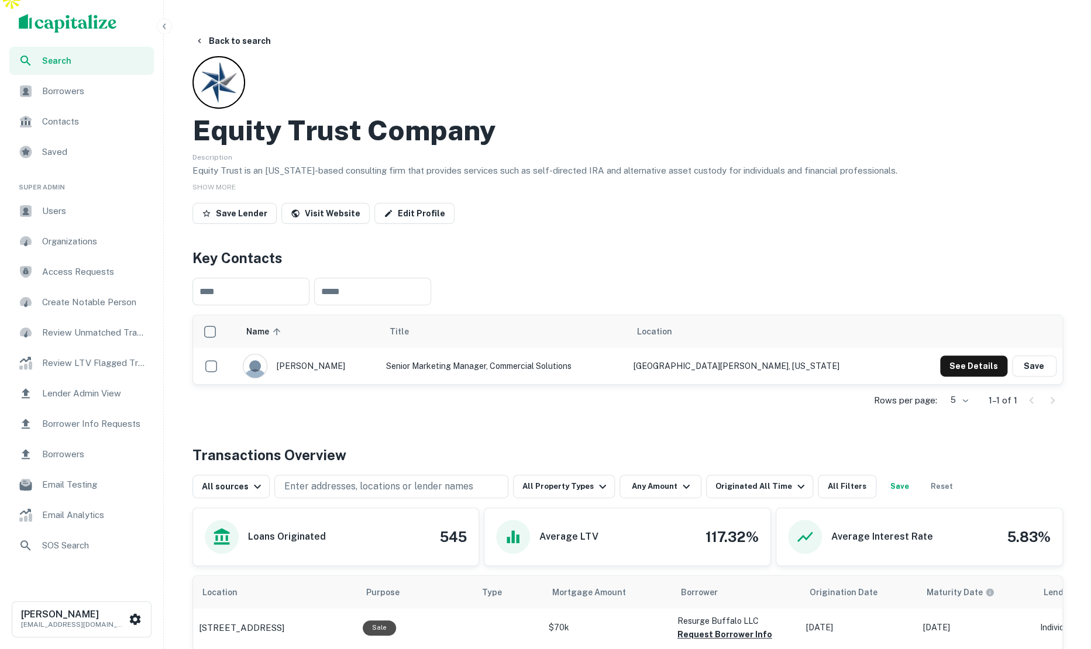
scroll to position [12, 0]
click at [240, 30] on button "Back to search" at bounding box center [232, 40] width 85 height 21
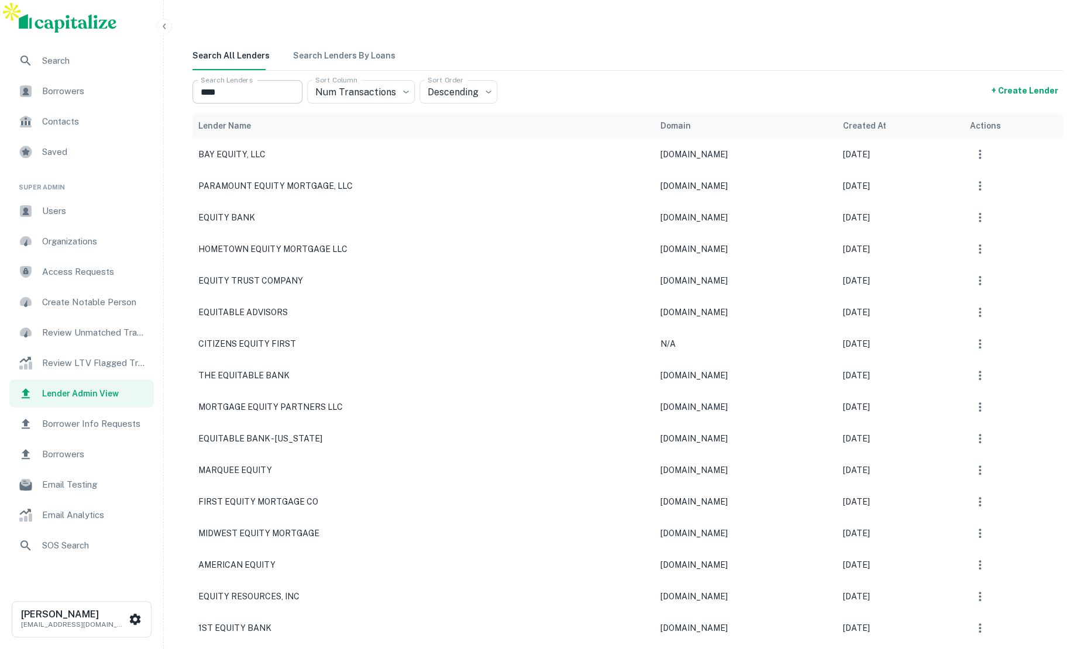
click at [252, 80] on input "****" at bounding box center [247, 91] width 110 height 23
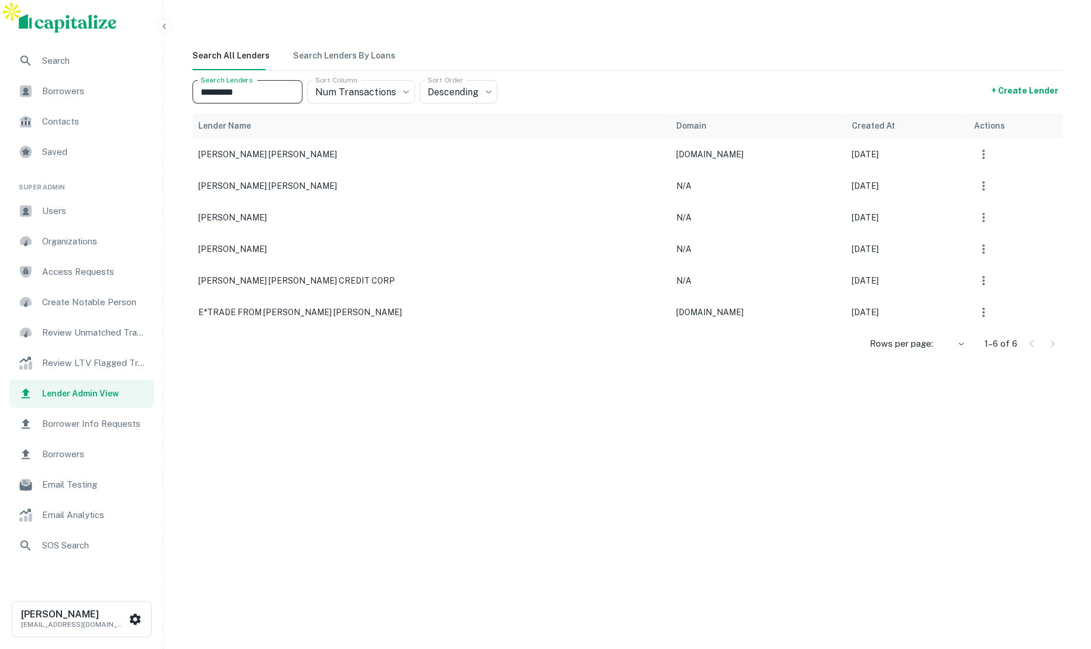
type input "*********"
click at [976, 147] on icon "button" at bounding box center [983, 154] width 14 height 14
click at [935, 156] on li "Associate Names" at bounding box center [936, 156] width 95 height 21
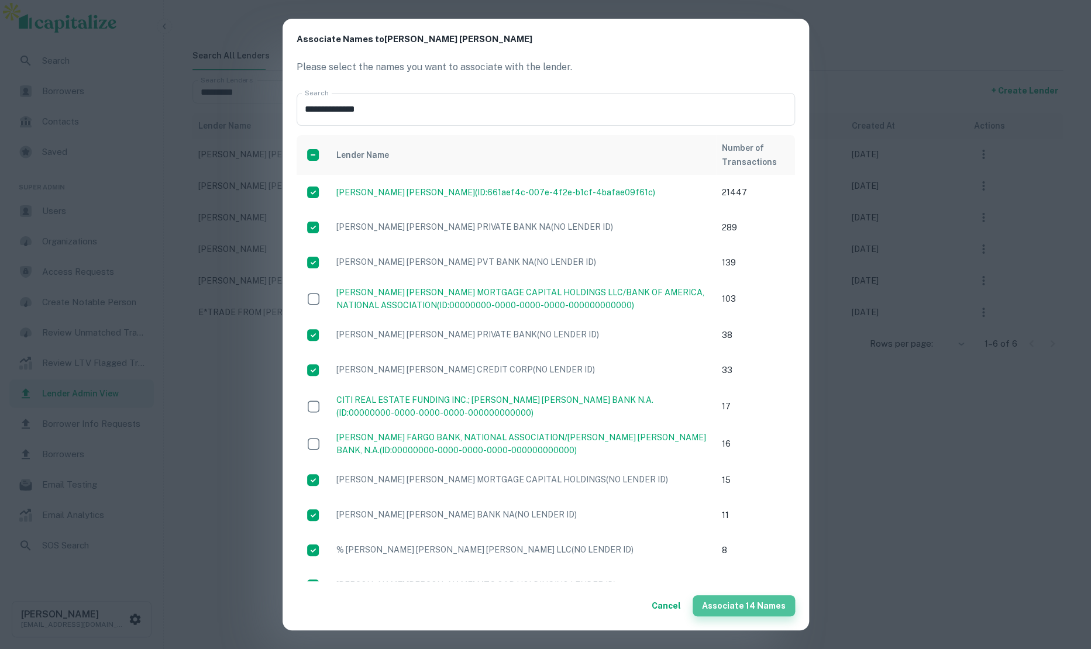
click at [751, 604] on button "Associate 14 Names" at bounding box center [744, 606] width 102 height 21
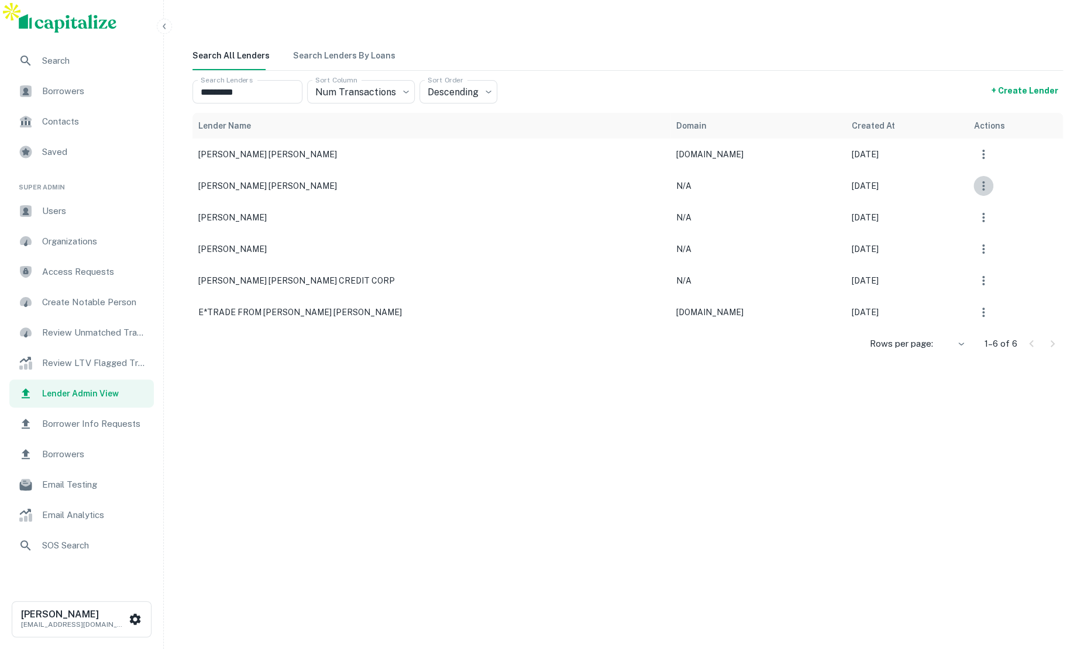
click at [982, 181] on icon "button" at bounding box center [983, 185] width 2 height 9
click at [926, 265] on li "View" at bounding box center [936, 272] width 95 height 21
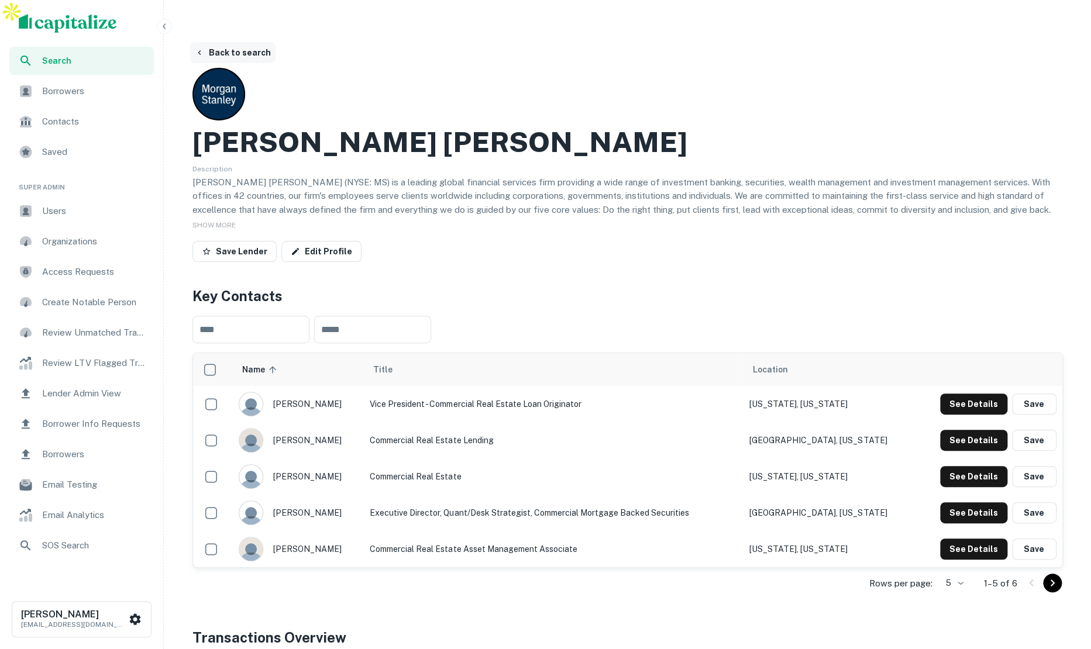
click at [248, 42] on button "Back to search" at bounding box center [232, 52] width 85 height 21
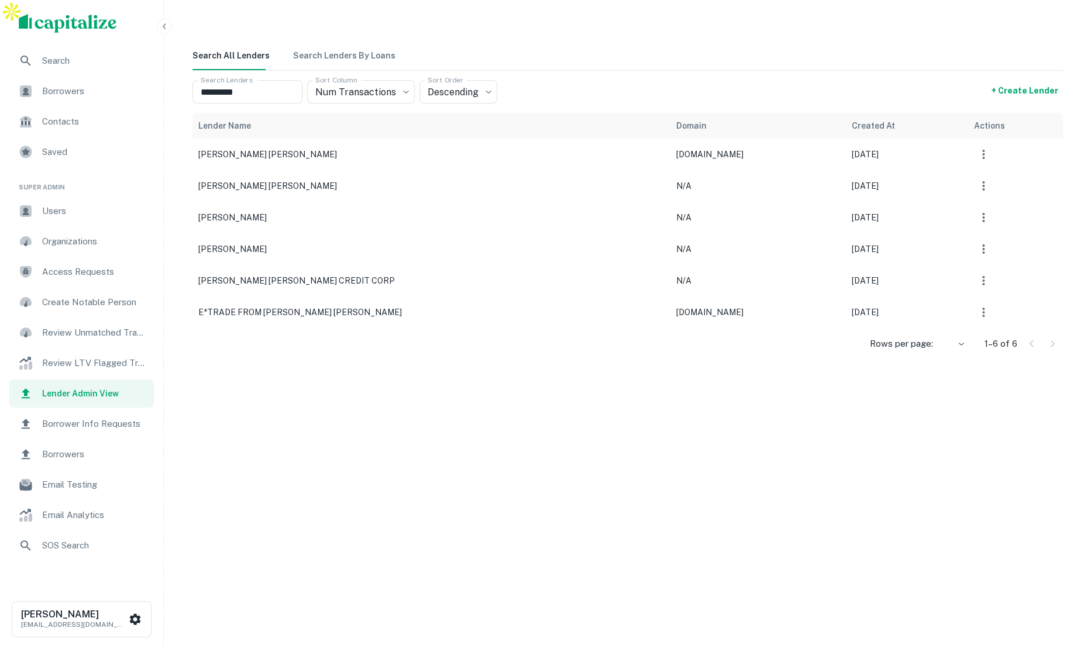
click at [982, 150] on icon "button" at bounding box center [983, 154] width 2 height 9
click at [923, 236] on li "View" at bounding box center [936, 240] width 95 height 21
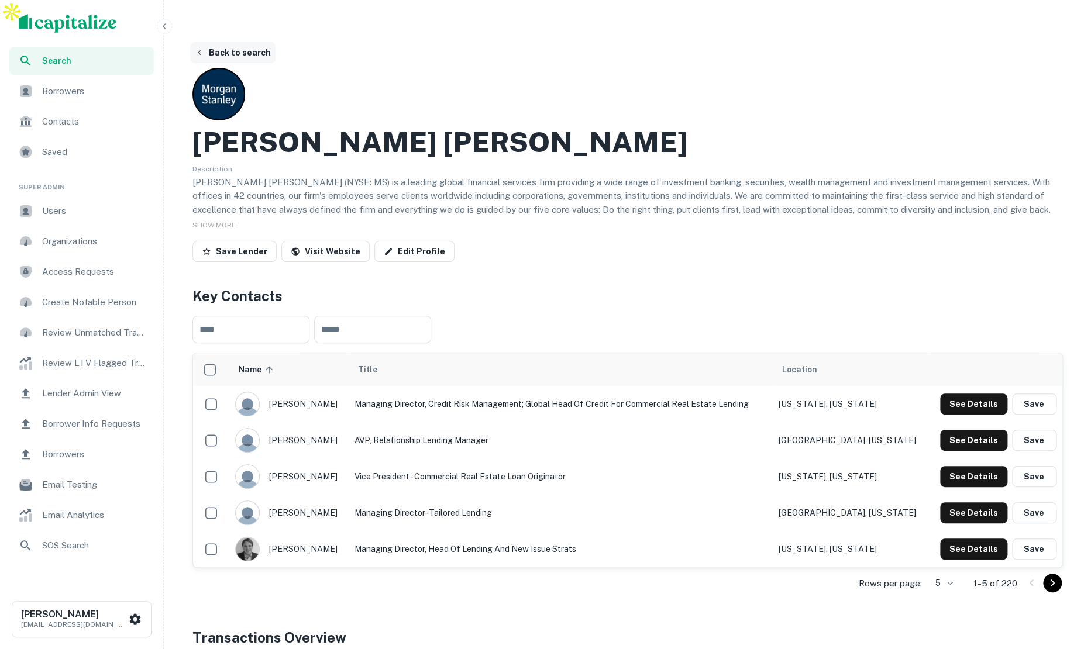
click at [245, 42] on button "Back to search" at bounding box center [232, 52] width 85 height 21
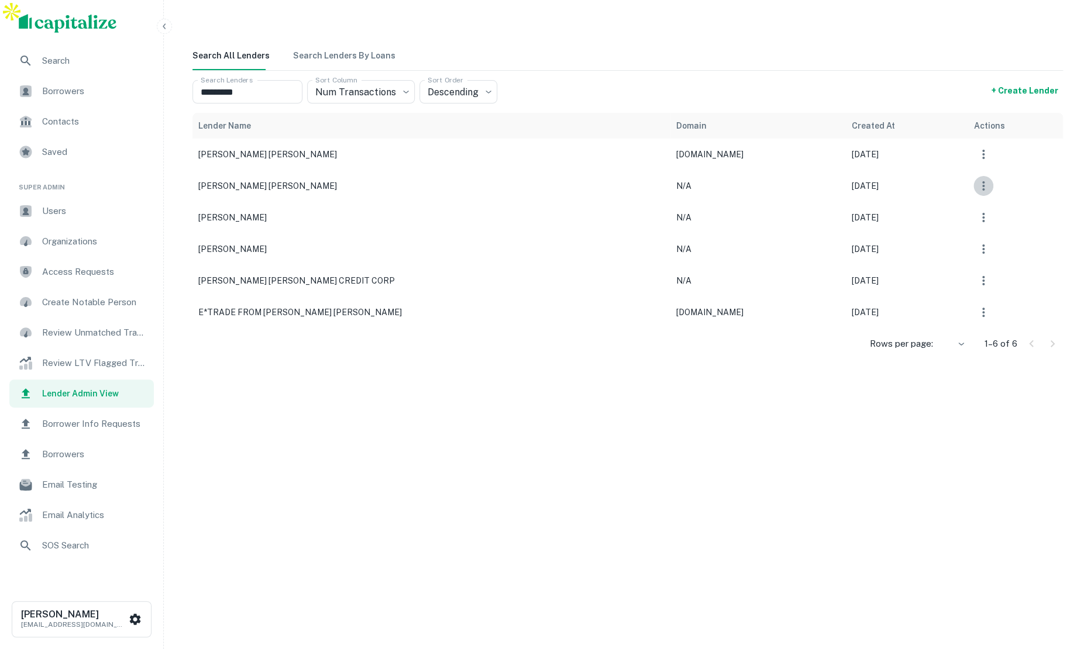
click at [976, 179] on icon "button" at bounding box center [983, 186] width 14 height 14
click at [930, 266] on li "View" at bounding box center [936, 272] width 95 height 21
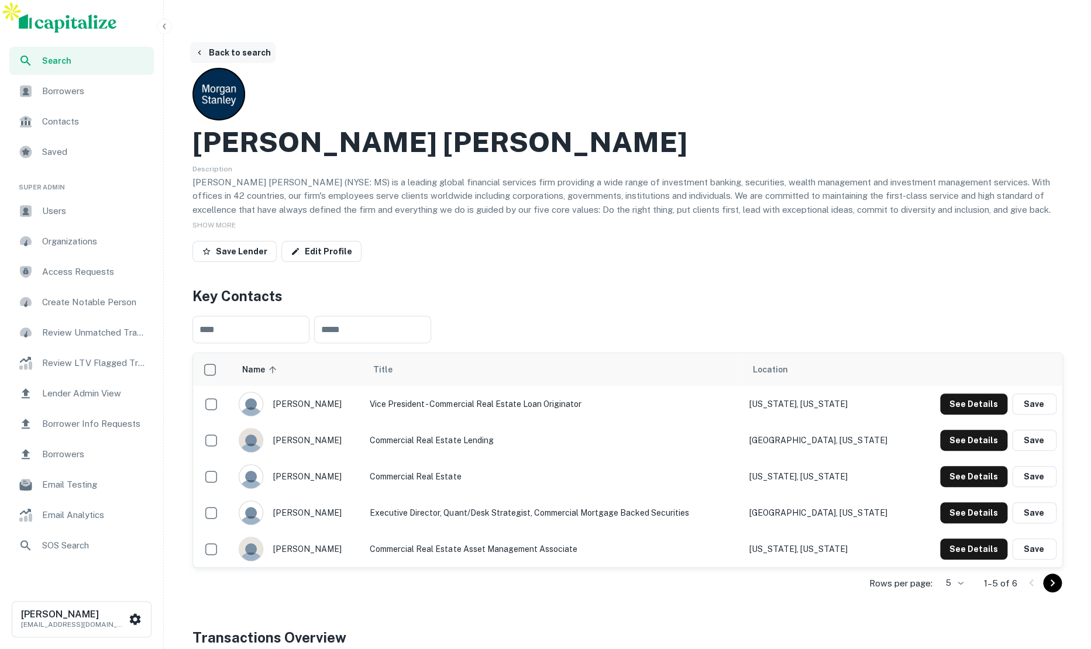
click at [222, 42] on button "Back to search" at bounding box center [232, 52] width 85 height 21
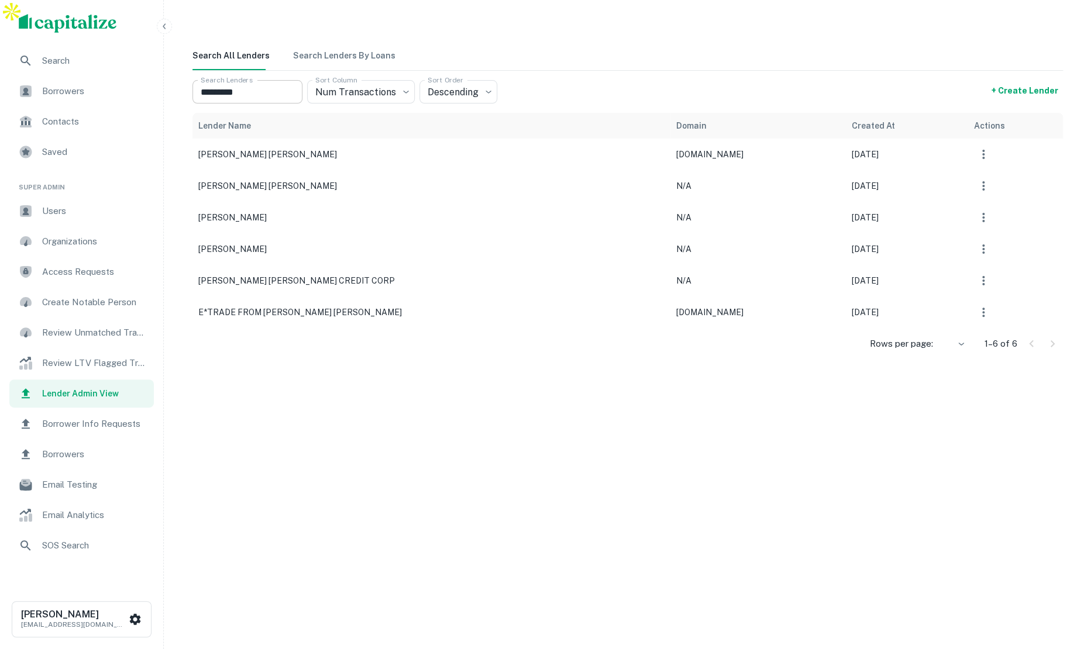
click at [261, 80] on input "*********" at bounding box center [247, 91] width 110 height 23
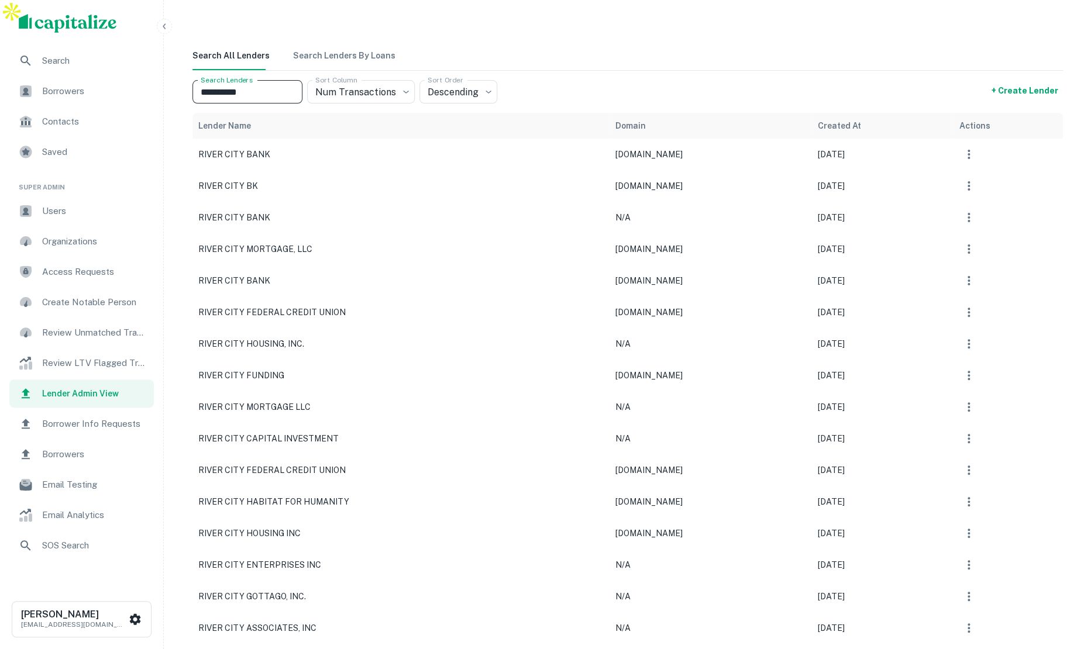
type input "**********"
